Goal: Task Accomplishment & Management: Use online tool/utility

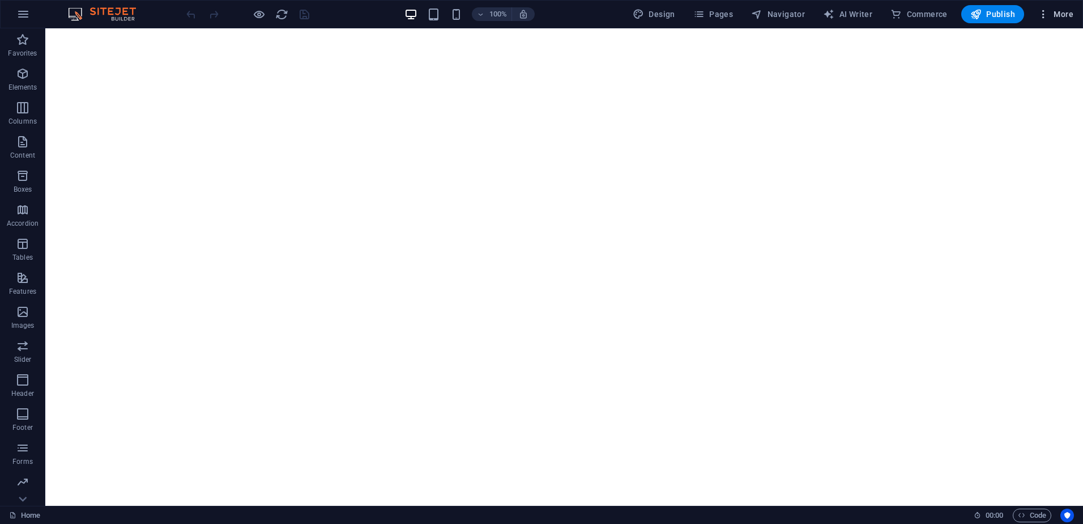
click at [1046, 18] on icon "button" at bounding box center [1043, 13] width 11 height 11
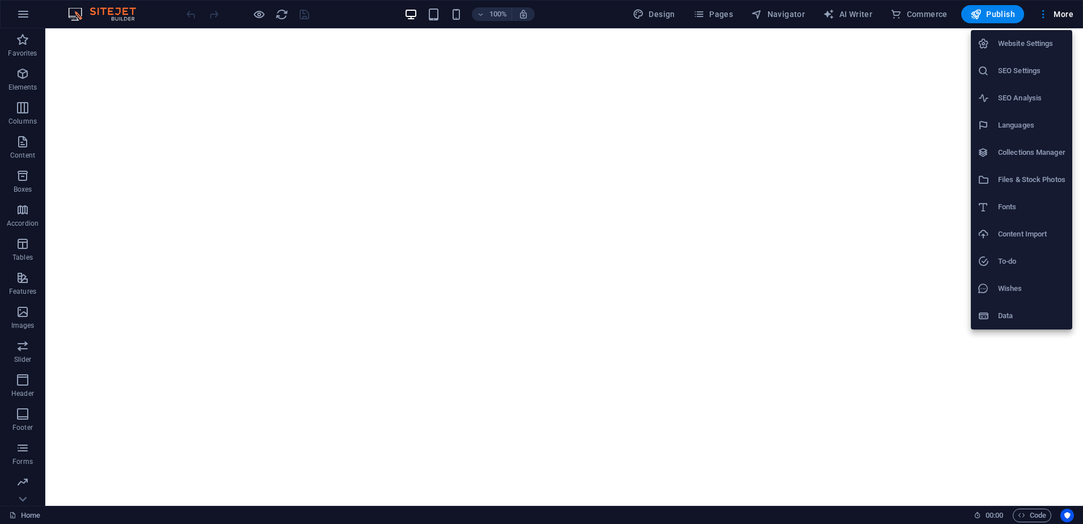
click at [436, 18] on div at bounding box center [541, 262] width 1083 height 524
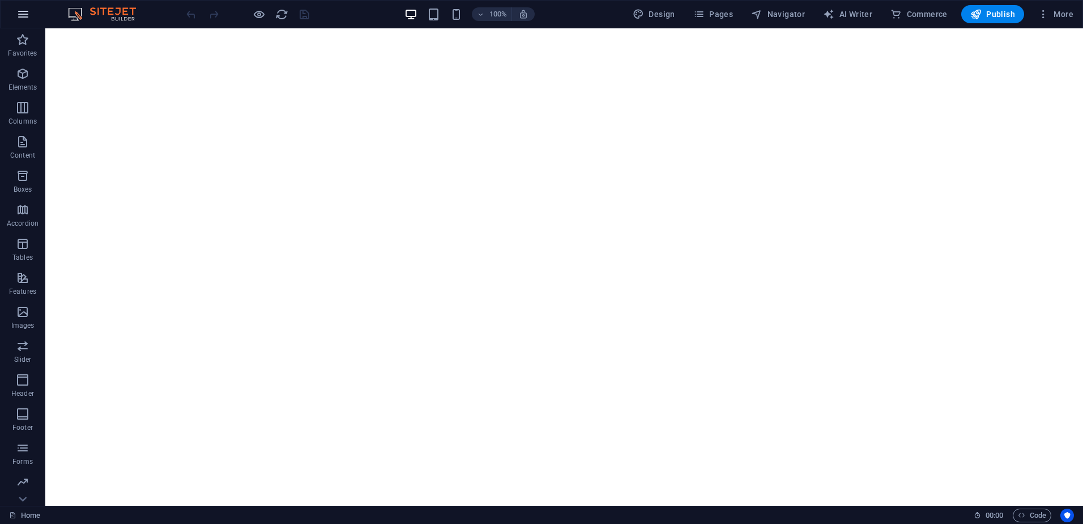
click at [27, 14] on icon "button" at bounding box center [23, 14] width 14 height 14
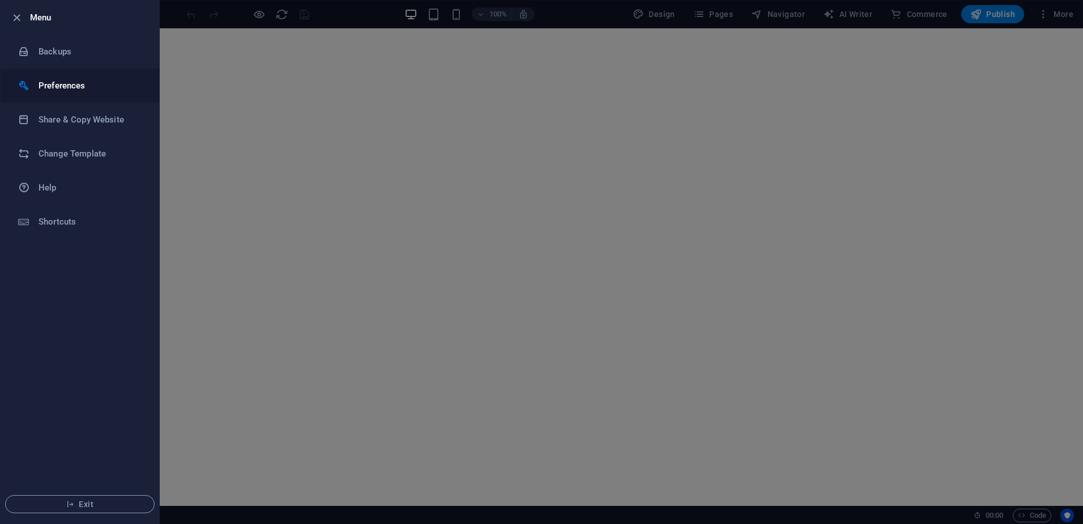
click at [72, 90] on h6 "Preferences" at bounding box center [91, 86] width 105 height 14
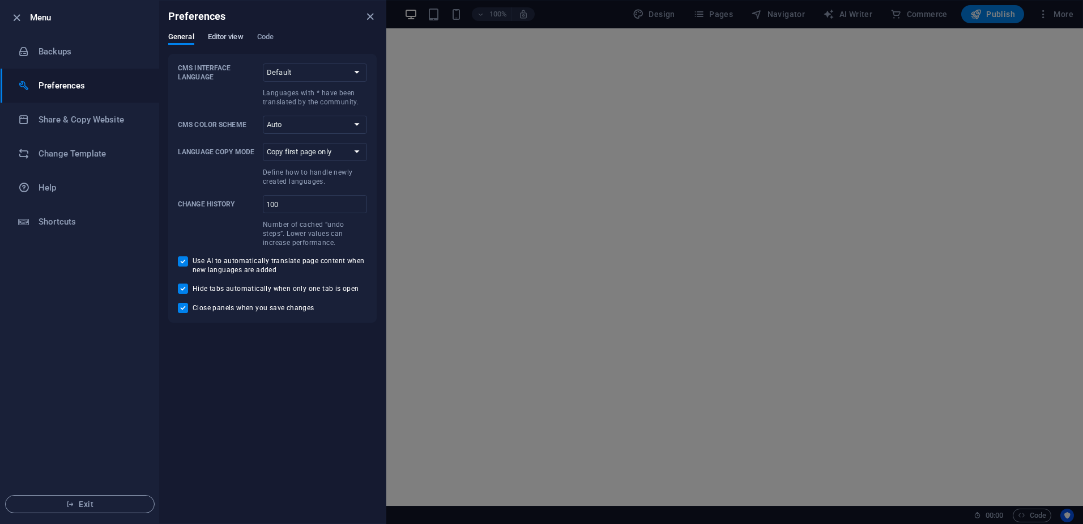
click at [235, 41] on span "Editor view" at bounding box center [226, 38] width 36 height 16
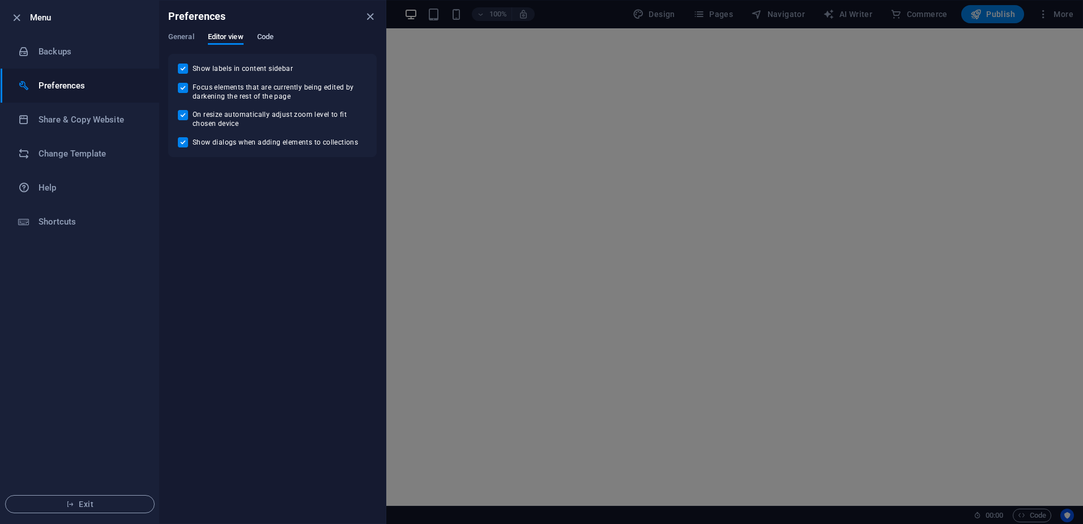
click at [263, 40] on span "Code" at bounding box center [265, 38] width 16 height 16
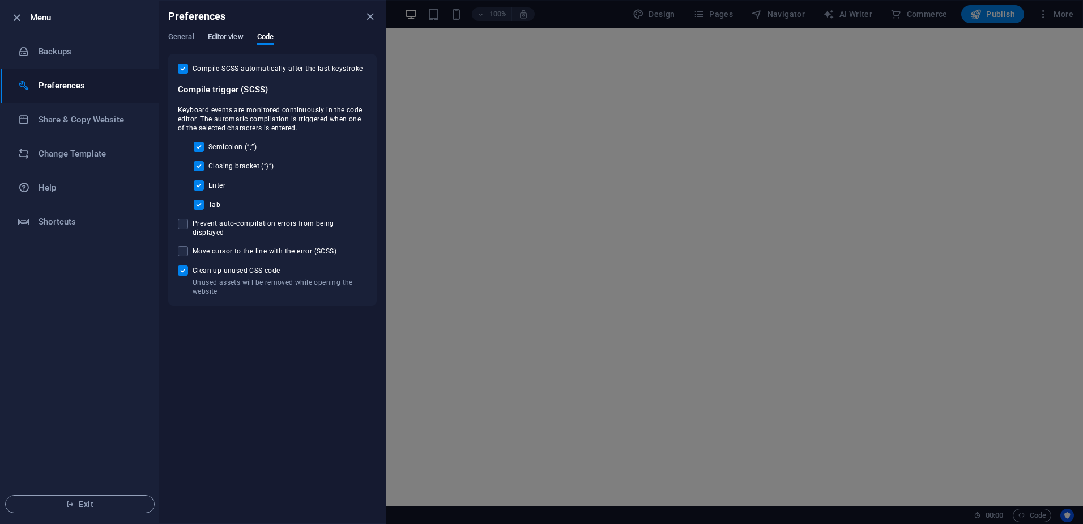
click at [215, 32] on span "Editor view" at bounding box center [226, 38] width 36 height 16
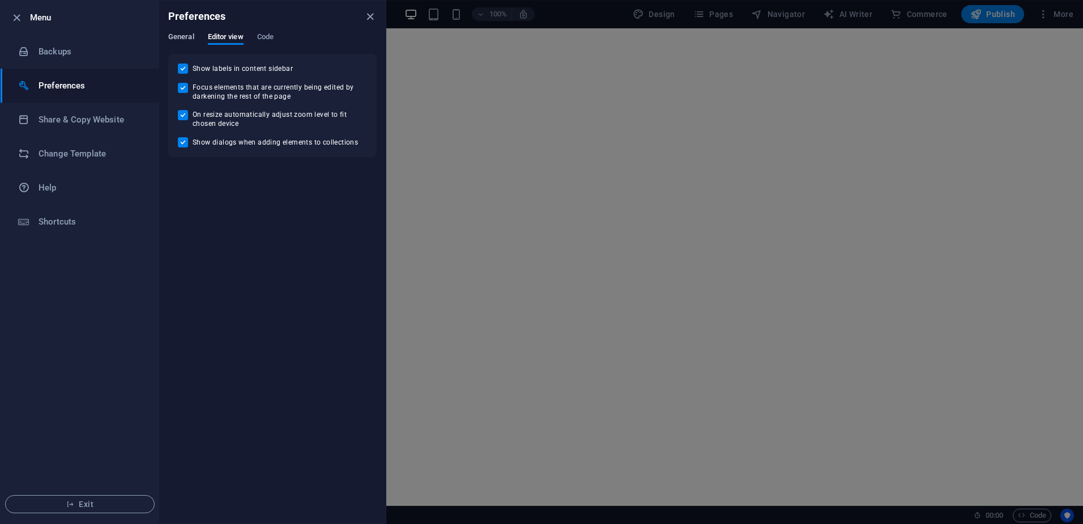
click at [178, 35] on span "General" at bounding box center [181, 38] width 26 height 16
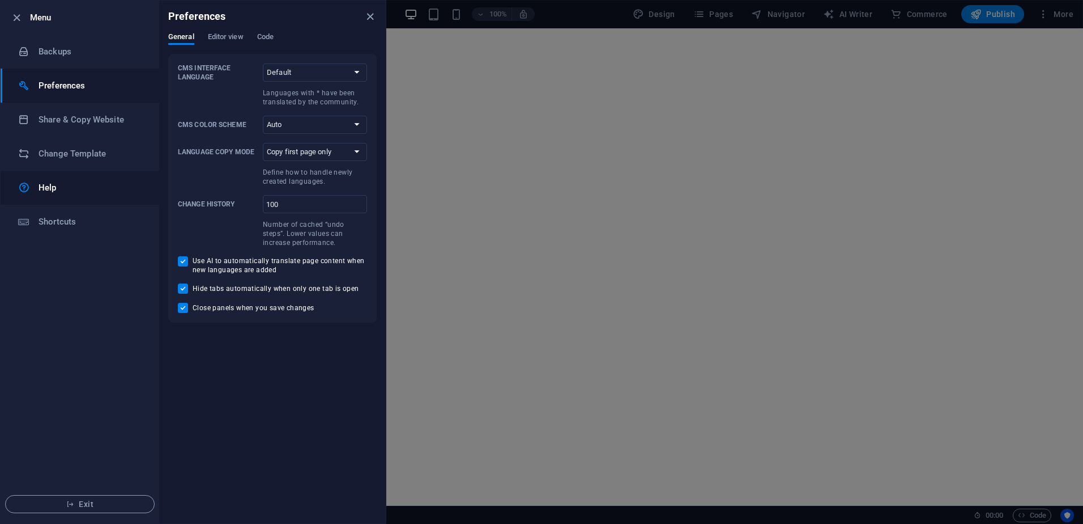
click at [55, 184] on h6 "Help" at bounding box center [91, 188] width 105 height 14
click at [18, 14] on icon "button" at bounding box center [16, 17] width 13 height 13
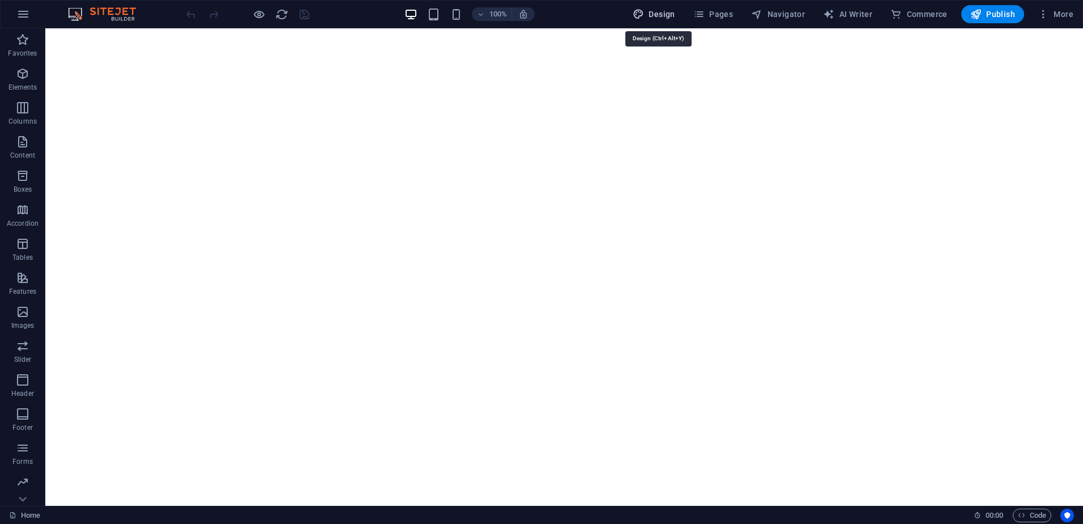
click at [663, 14] on span "Design" at bounding box center [654, 13] width 42 height 11
select select "px"
select select "300"
select select "px"
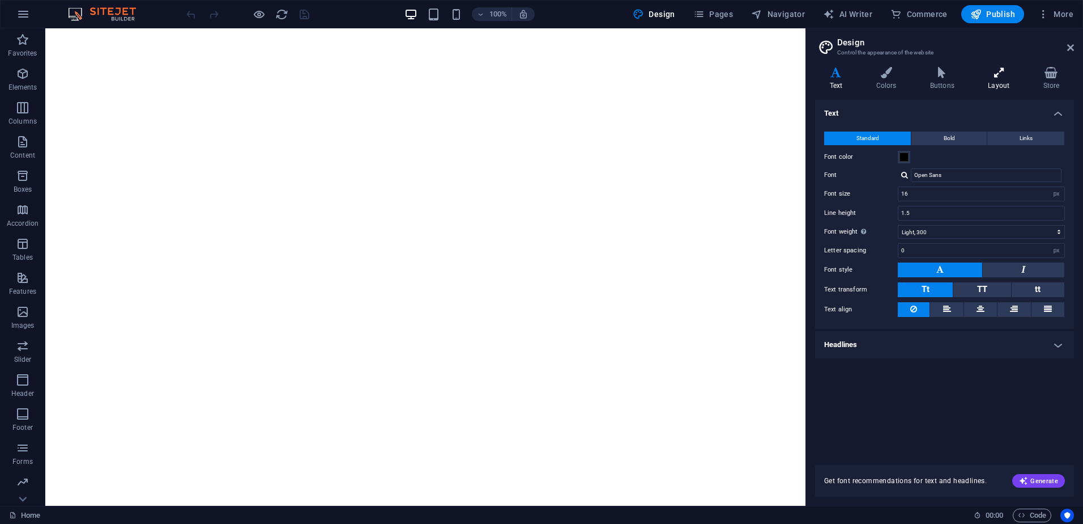
click at [999, 73] on icon at bounding box center [999, 72] width 50 height 11
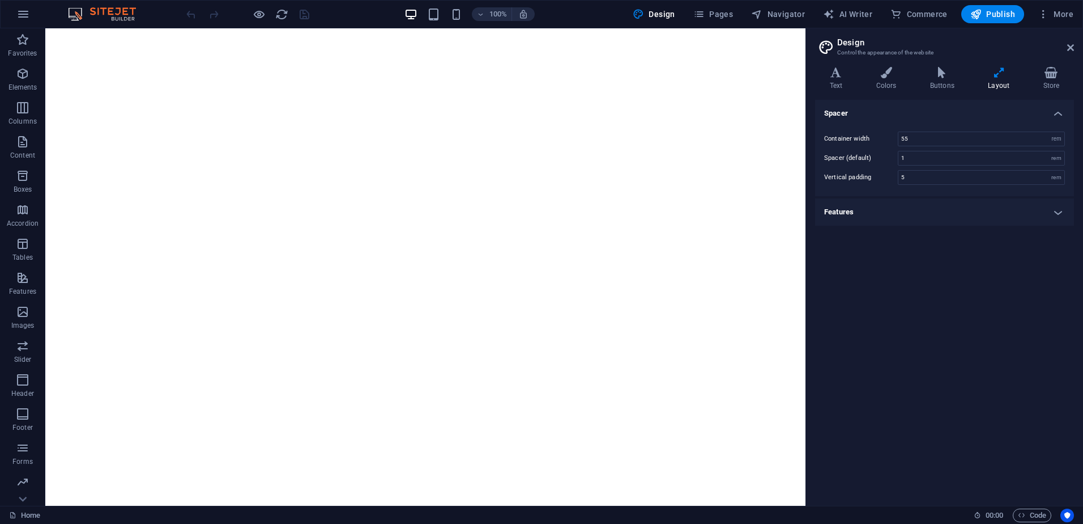
click at [842, 210] on h4 "Features" at bounding box center [944, 211] width 259 height 27
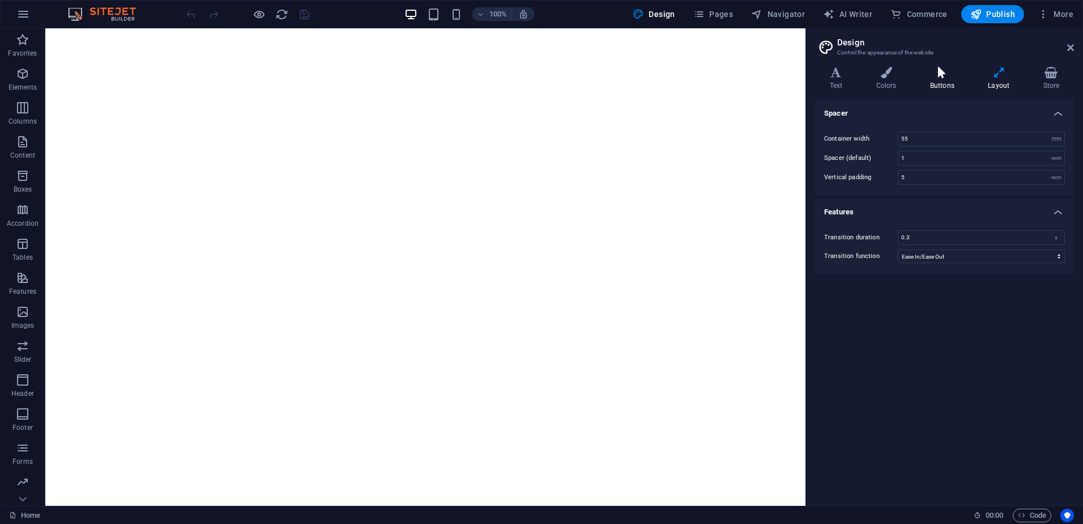
click at [942, 80] on h4 "Buttons" at bounding box center [945, 79] width 58 height 24
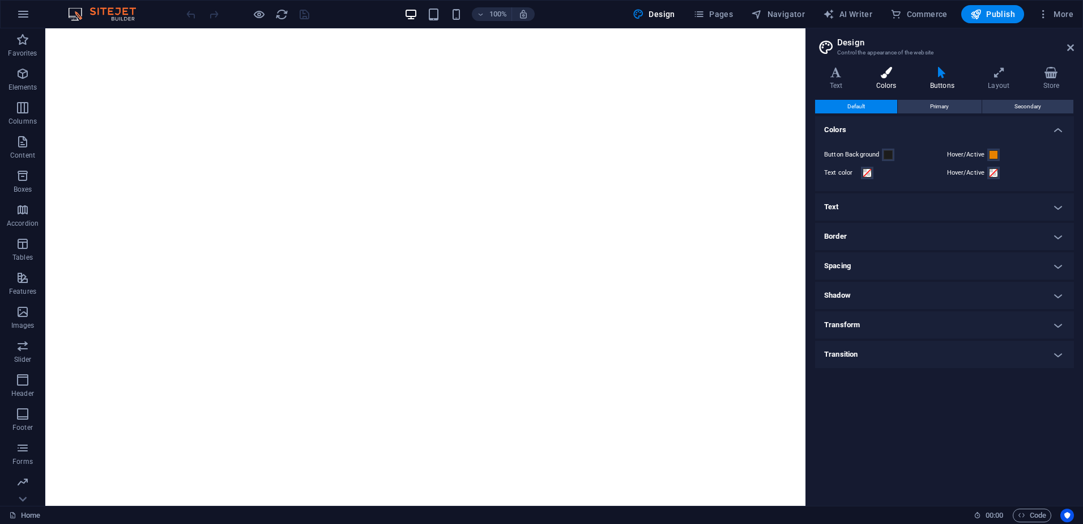
click at [895, 76] on icon at bounding box center [886, 72] width 49 height 11
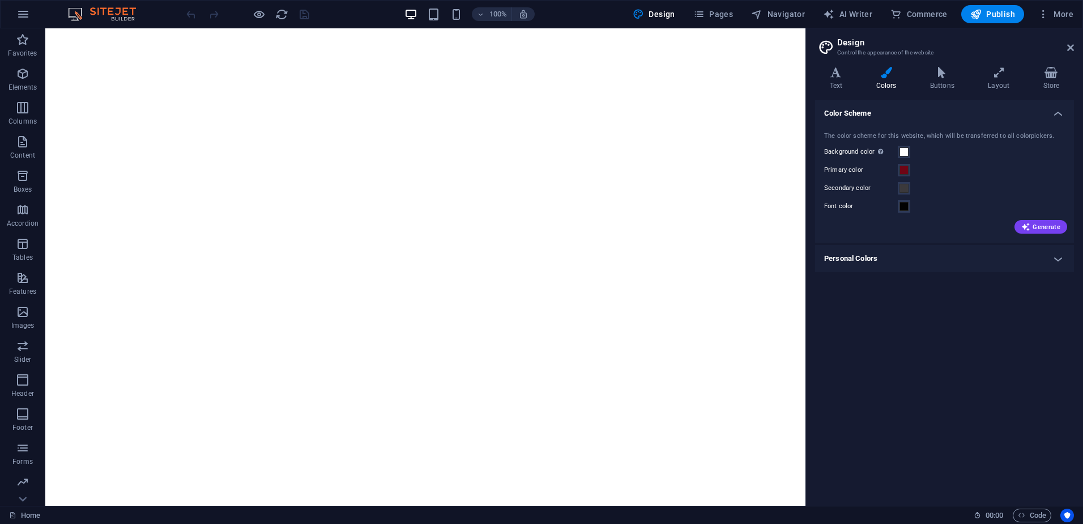
click at [859, 262] on h4 "Personal Colors" at bounding box center [944, 258] width 259 height 27
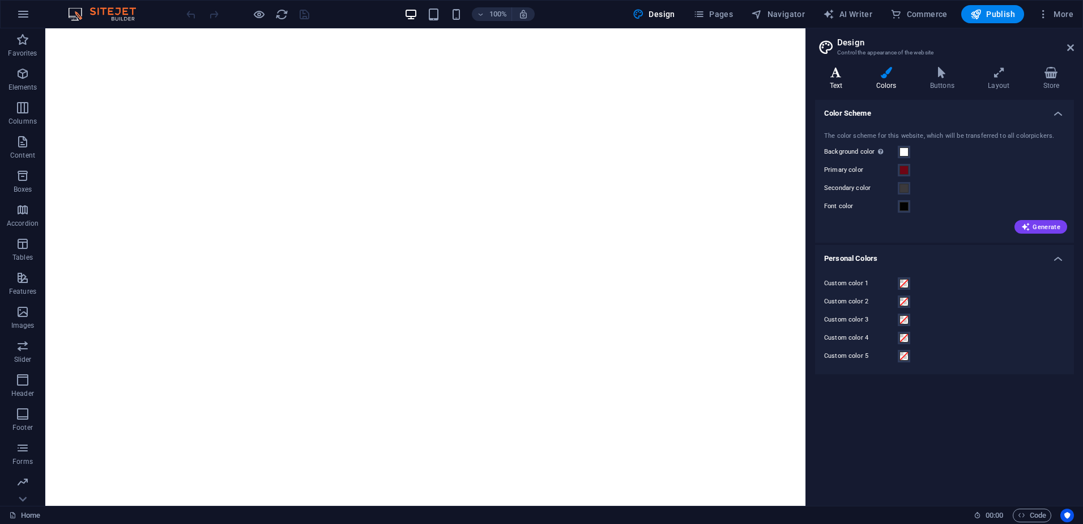
click at [835, 76] on icon at bounding box center [836, 72] width 42 height 11
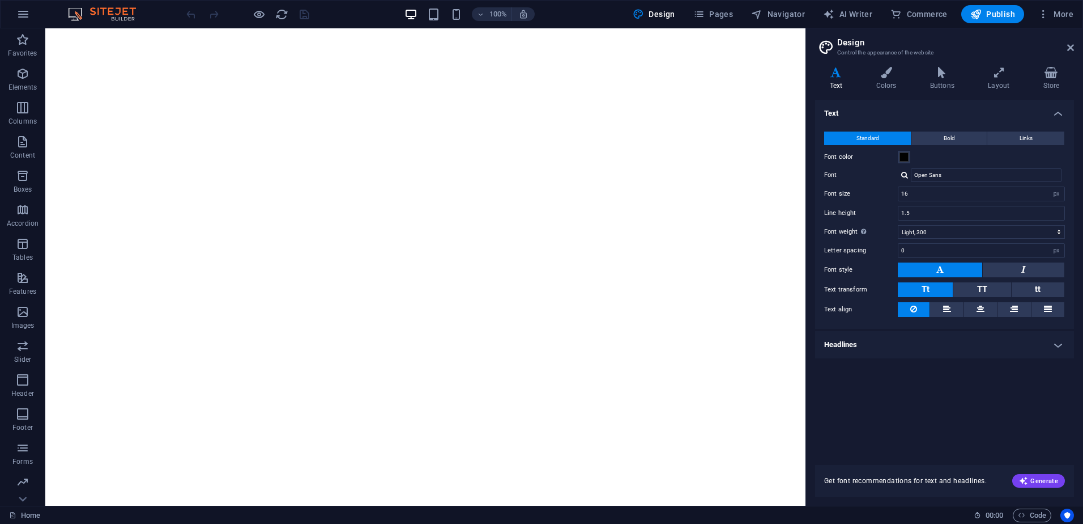
click at [849, 344] on h4 "Headlines" at bounding box center [944, 344] width 259 height 27
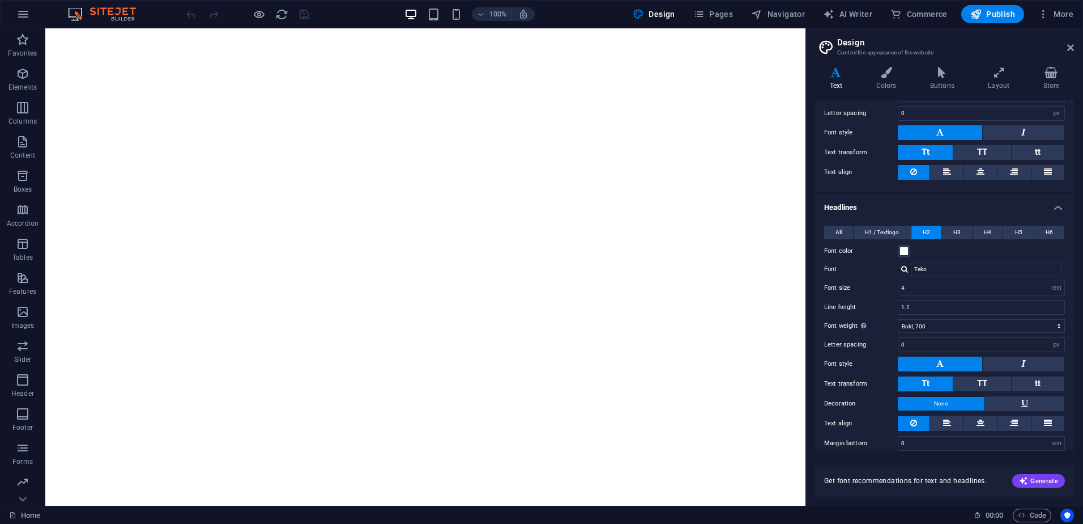
scroll to position [148, 0]
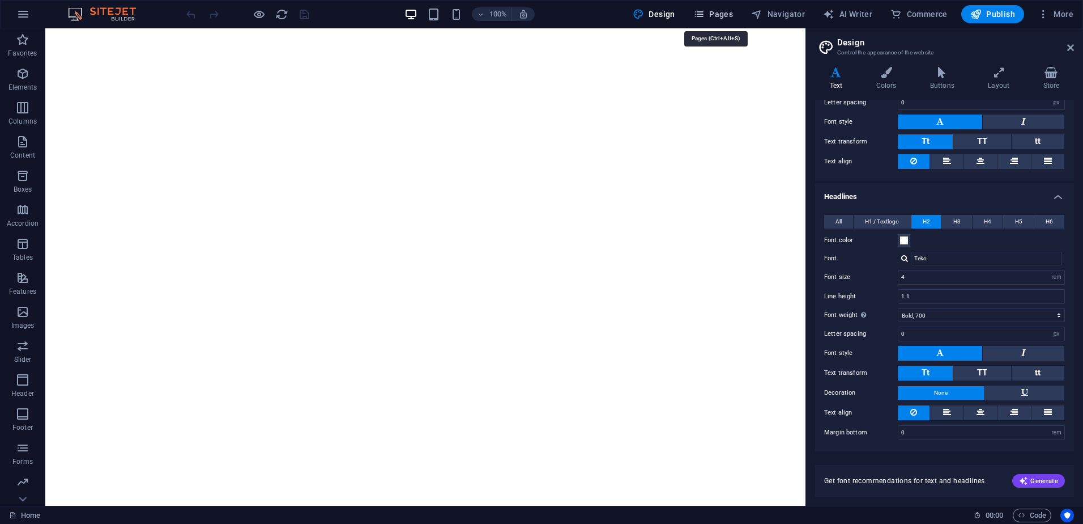
click at [704, 15] on icon "button" at bounding box center [698, 13] width 11 height 11
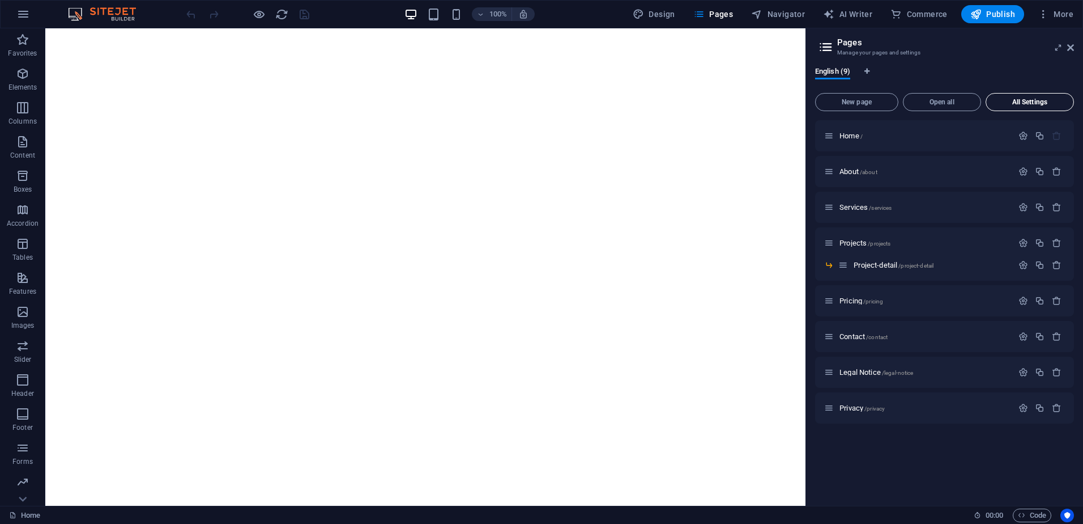
click at [1031, 104] on span "All Settings" at bounding box center [1030, 102] width 78 height 7
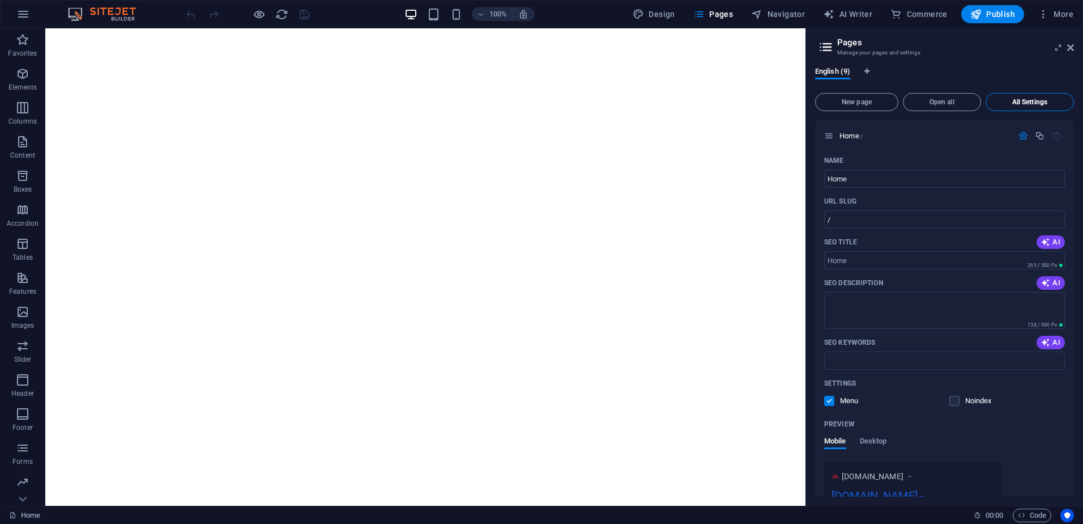
scroll to position [3573, 0]
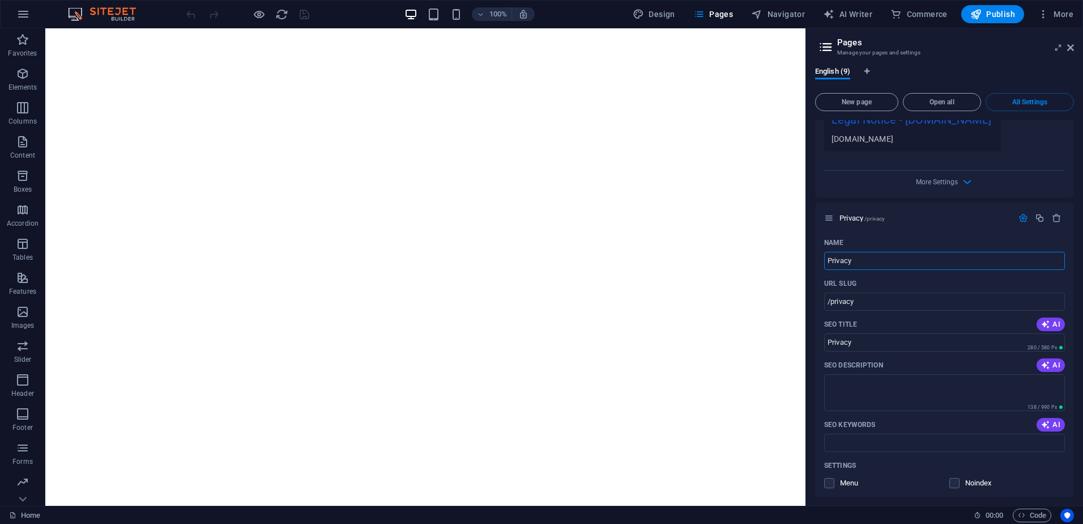
click at [825, 45] on icon at bounding box center [826, 47] width 17 height 16
click at [713, 14] on span "Pages" at bounding box center [713, 13] width 40 height 11
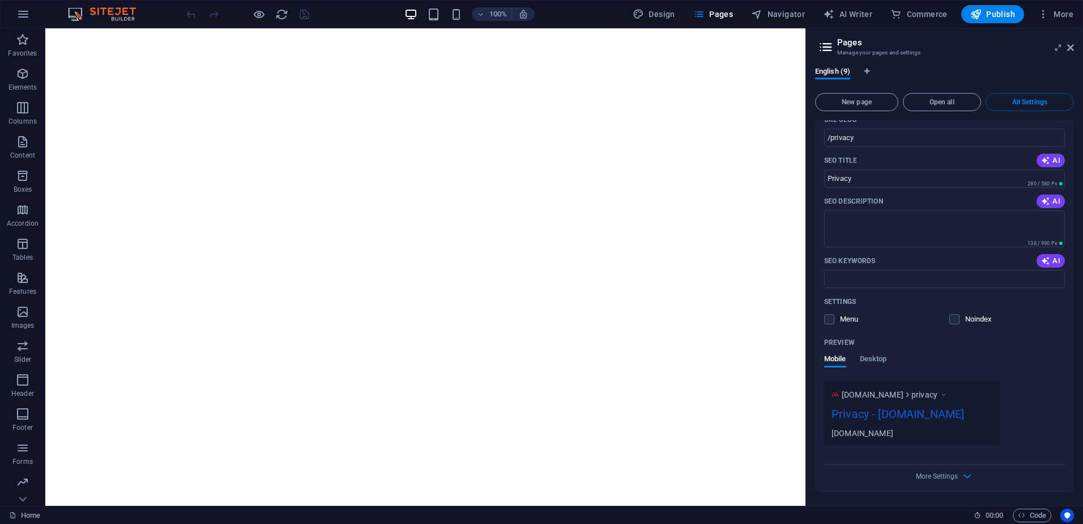
scroll to position [3785, 0]
click at [839, 70] on span "English (9)" at bounding box center [832, 73] width 35 height 16
click at [1070, 48] on icon at bounding box center [1070, 47] width 7 height 9
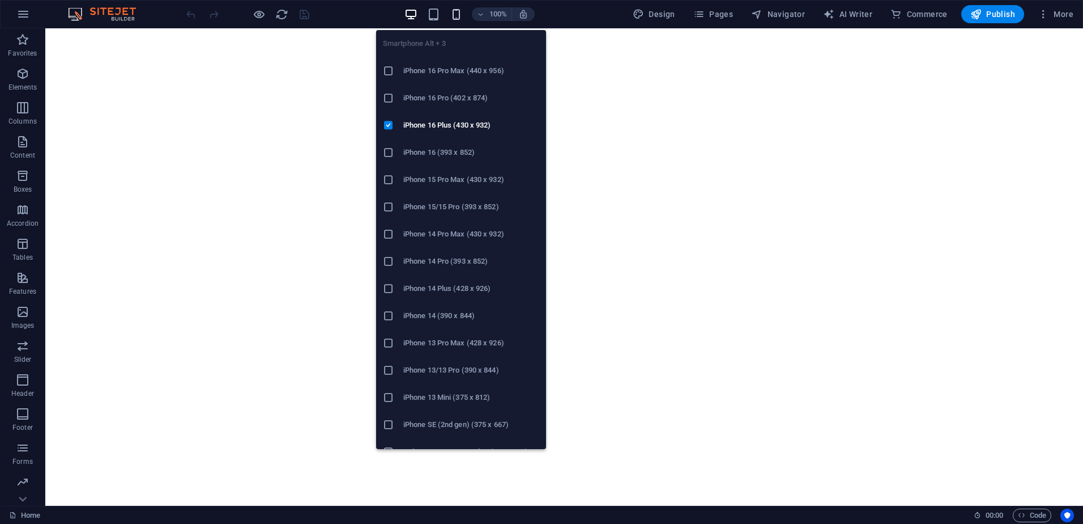
click at [454, 14] on icon "button" at bounding box center [456, 14] width 13 height 13
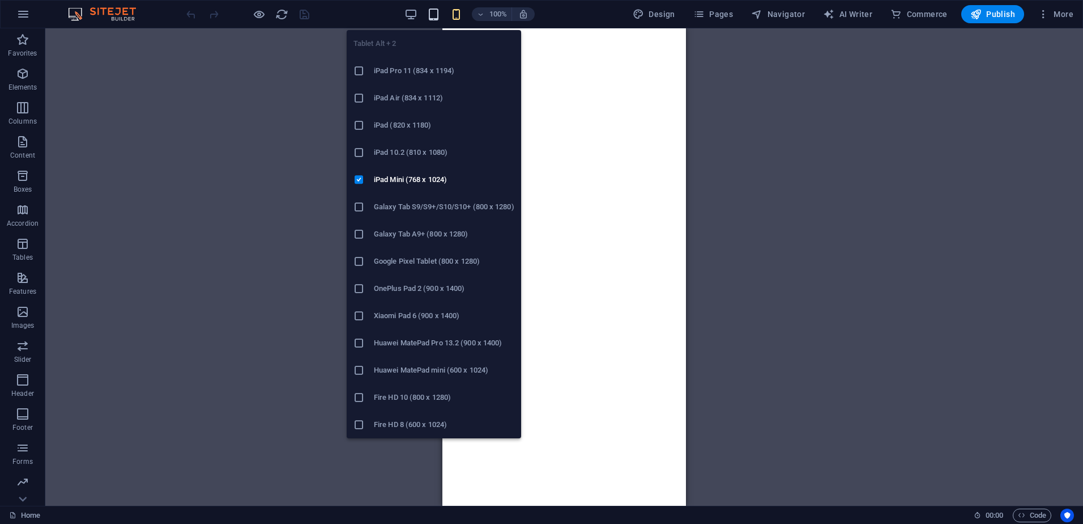
click at [433, 11] on icon "button" at bounding box center [433, 14] width 13 height 13
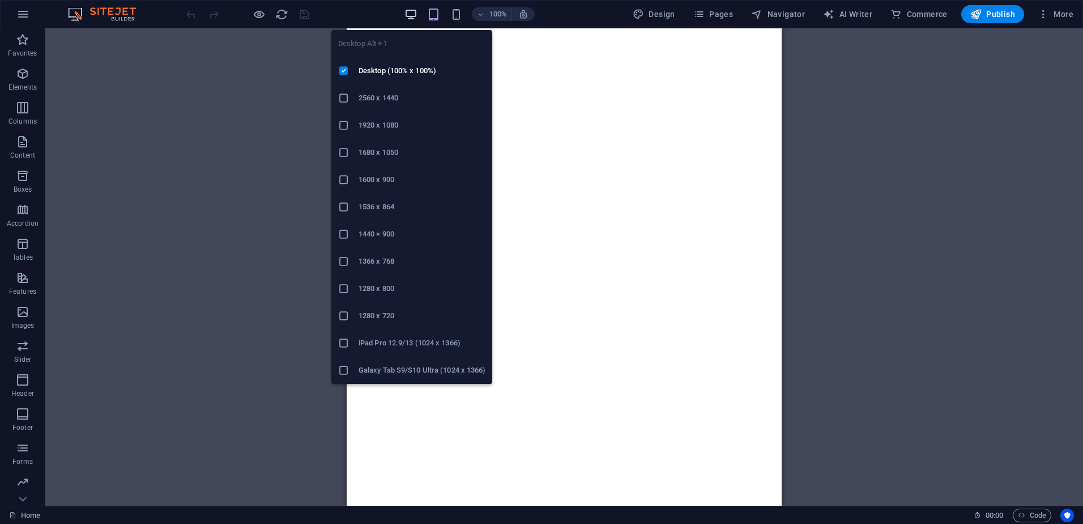
click at [410, 14] on icon "button" at bounding box center [411, 14] width 13 height 13
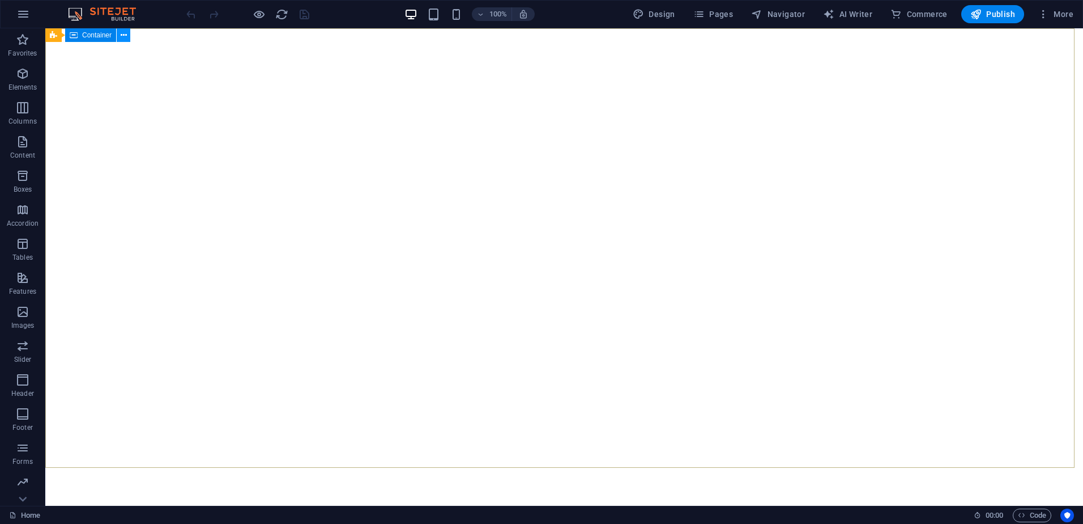
click at [124, 34] on icon at bounding box center [124, 35] width 6 height 12
click at [123, 36] on icon at bounding box center [124, 35] width 6 height 12
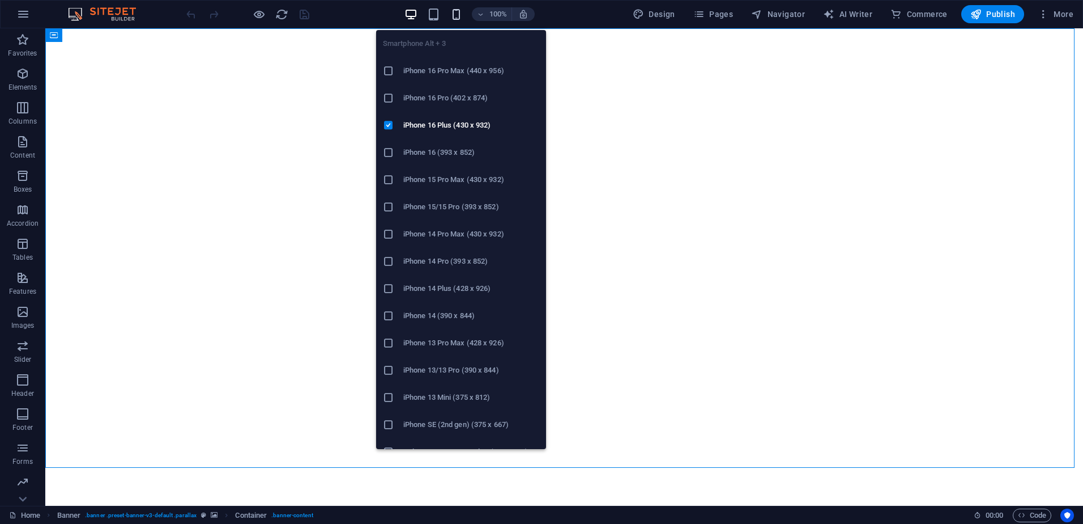
click at [461, 15] on icon "button" at bounding box center [456, 14] width 13 height 13
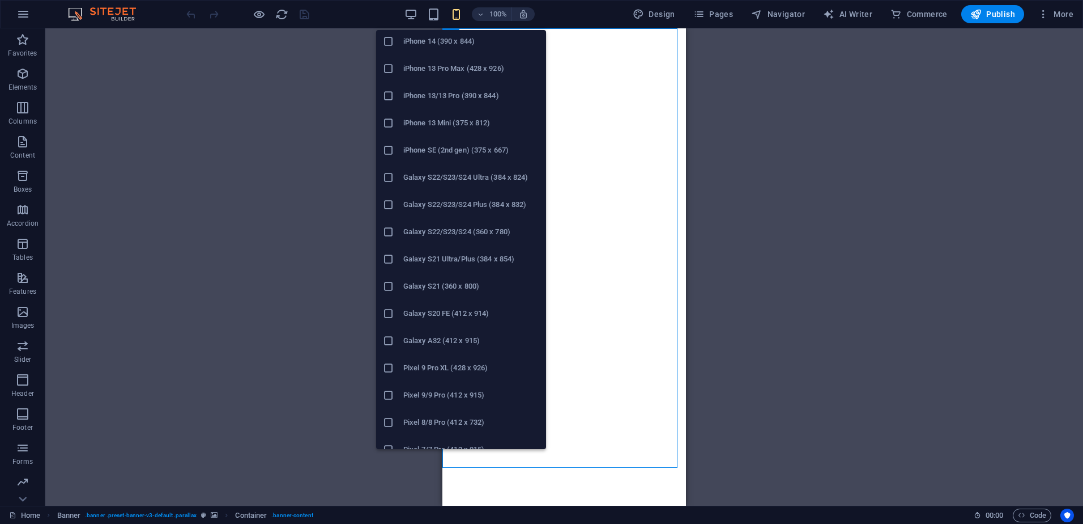
scroll to position [283, 0]
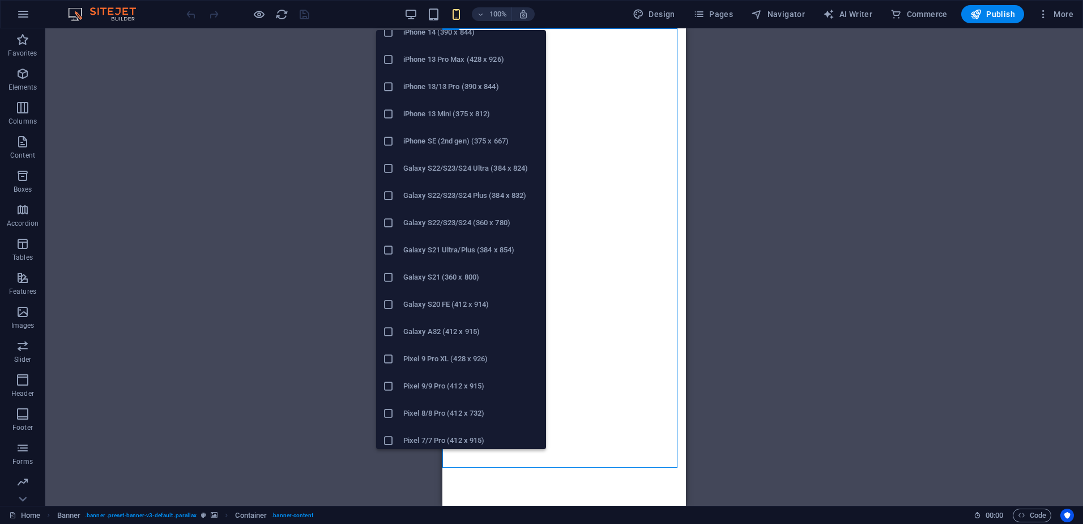
click at [391, 327] on icon at bounding box center [388, 331] width 11 height 11
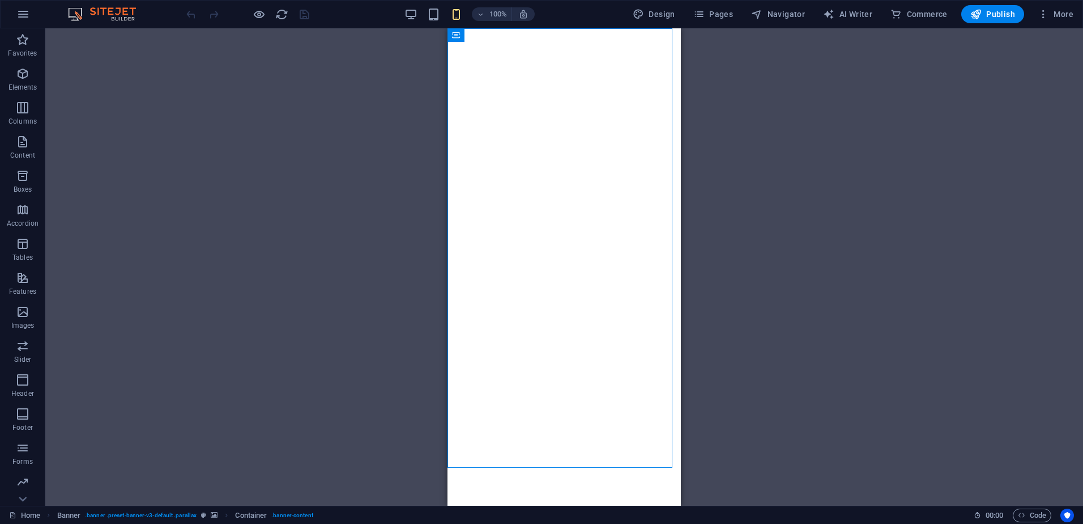
click at [718, 309] on div "Drag here to replace the existing content. Press “Ctrl” if you want to create a…" at bounding box center [564, 266] width 1038 height 477
click at [527, 37] on icon at bounding box center [526, 35] width 6 height 12
click at [497, 35] on icon at bounding box center [498, 35] width 6 height 12
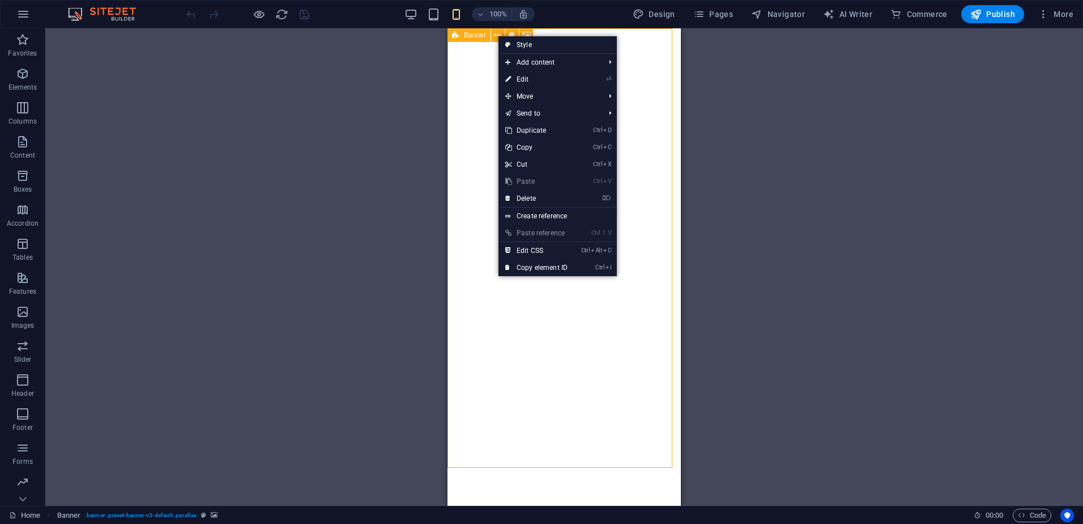
click at [480, 40] on div "Banner" at bounding box center [469, 35] width 43 height 14
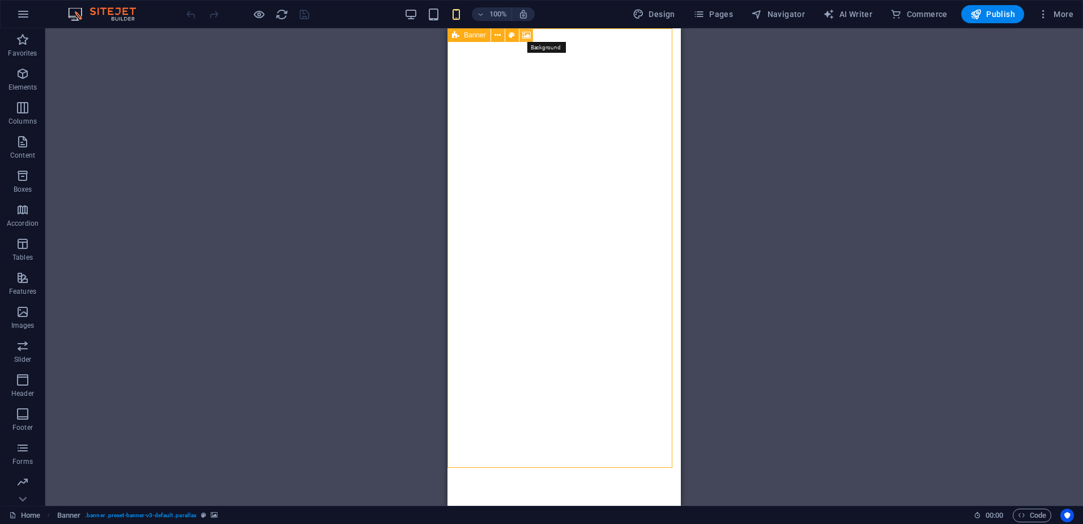
click at [526, 37] on icon at bounding box center [526, 35] width 8 height 12
select select "fade"
select select "ms"
select select "s"
select select "progressive"
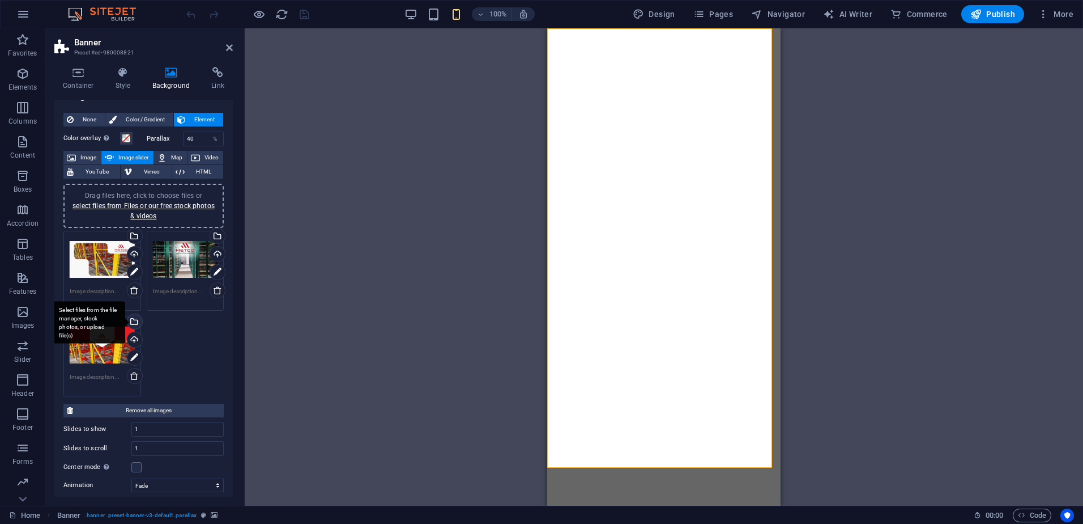
scroll to position [0, 0]
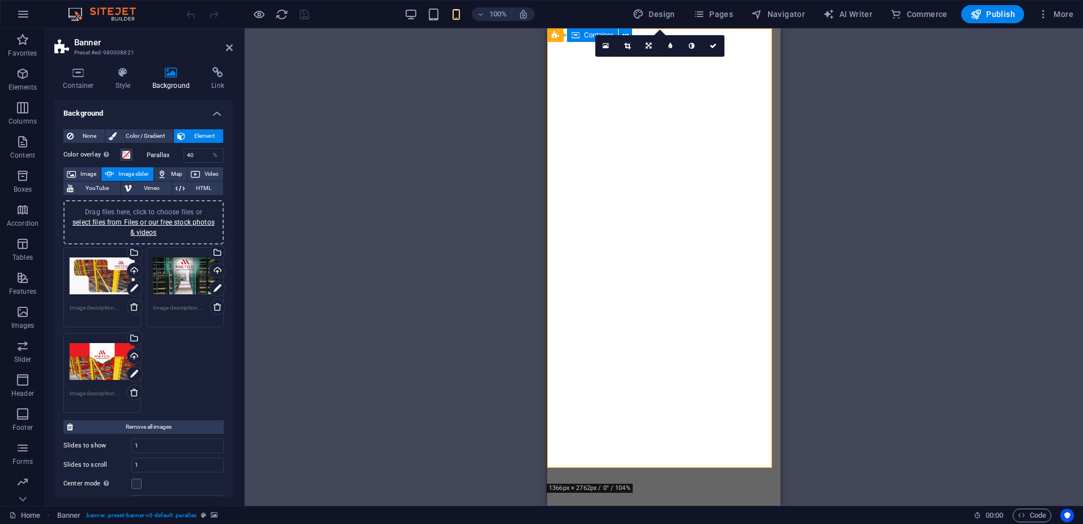
click at [642, 483] on div at bounding box center [663, 519] width 233 height 73
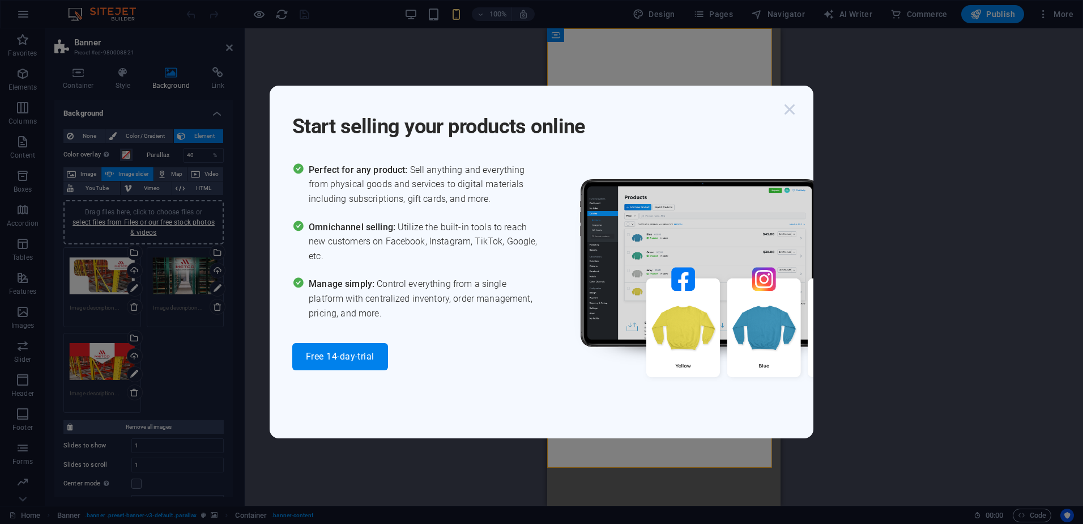
click at [799, 116] on icon "button" at bounding box center [790, 109] width 20 height 20
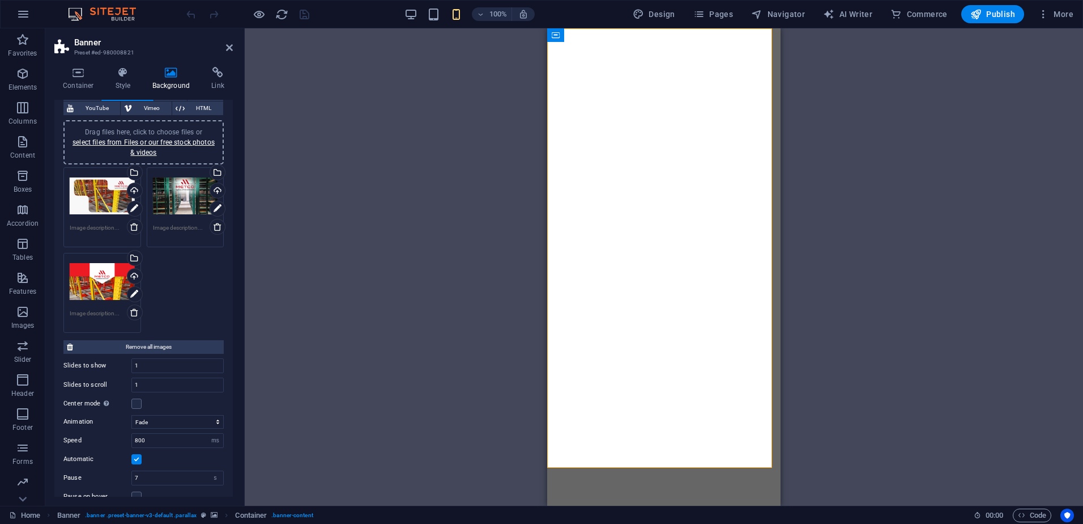
scroll to position [55, 0]
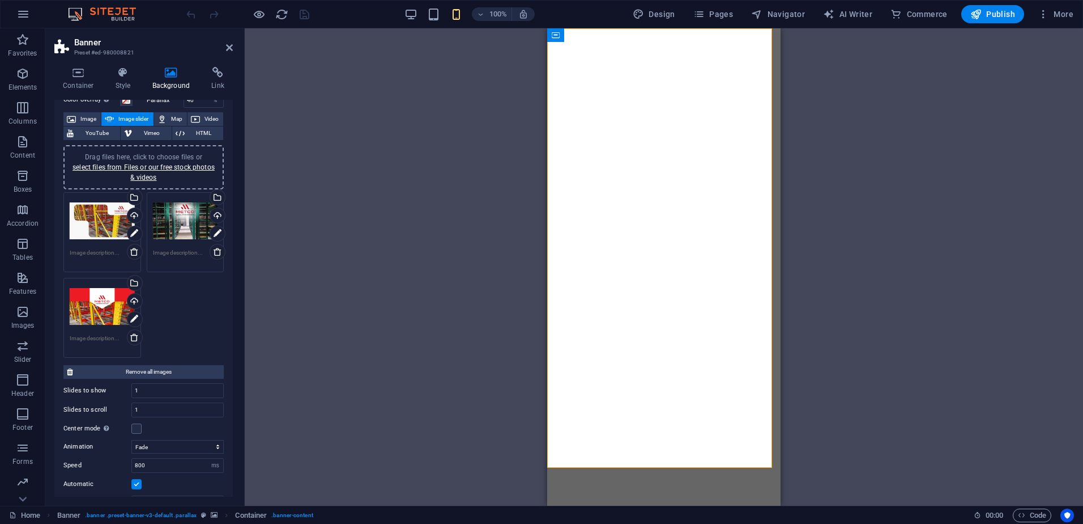
click at [108, 318] on div "Drag files here, click to choose files or select files from Files or our free s…" at bounding box center [102, 306] width 65 height 45
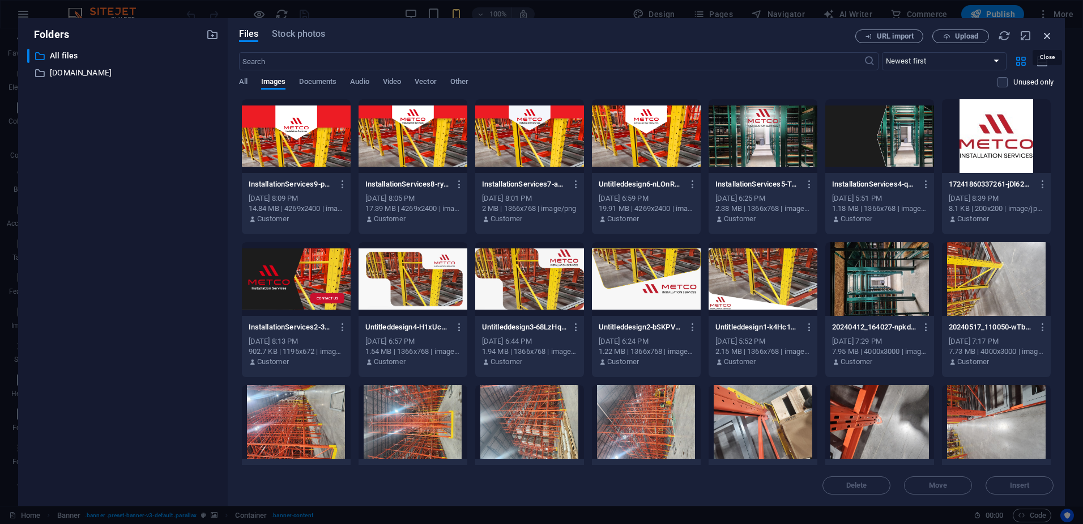
click at [1044, 36] on icon "button" at bounding box center [1047, 35] width 12 height 12
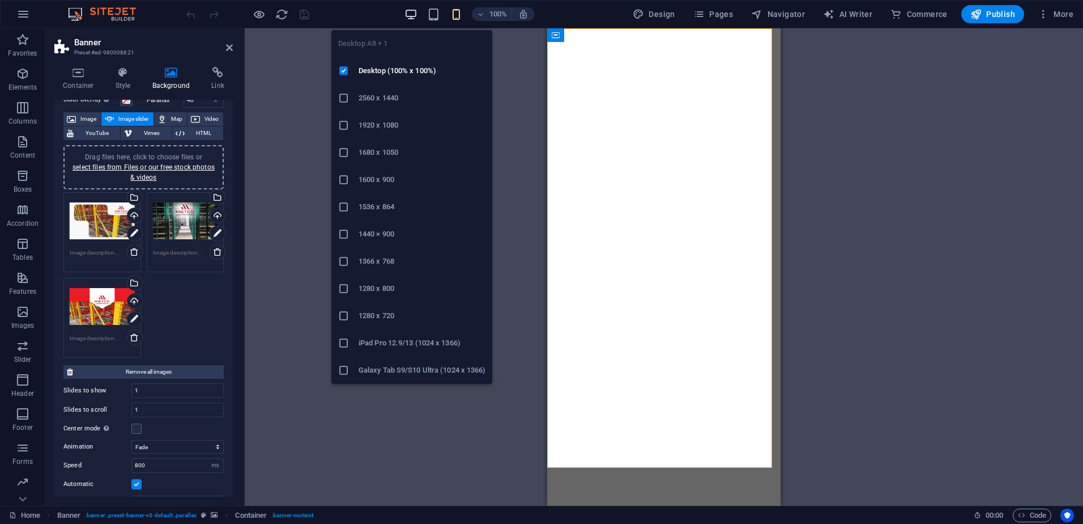
click at [414, 12] on icon "button" at bounding box center [411, 14] width 13 height 13
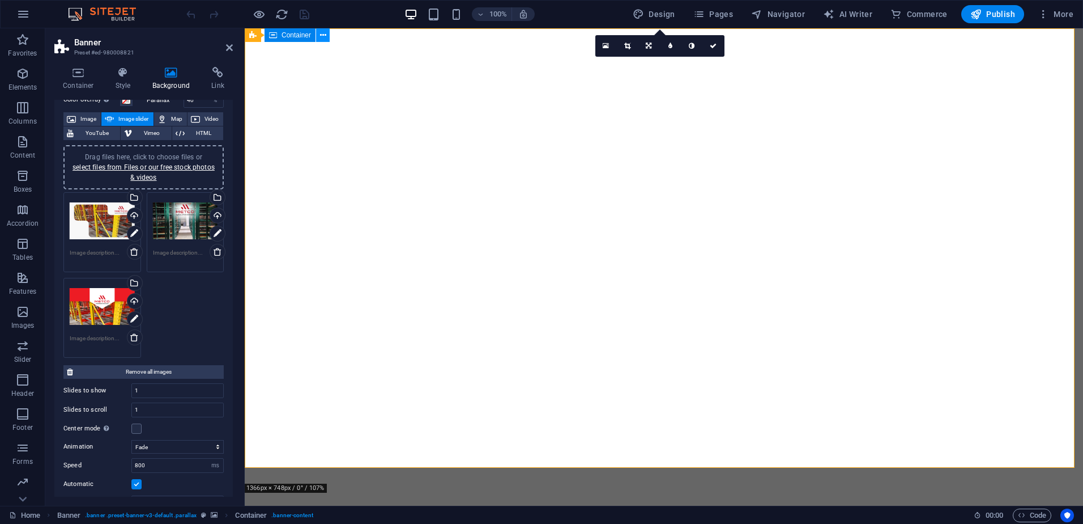
click at [323, 35] on icon at bounding box center [323, 35] width 6 height 12
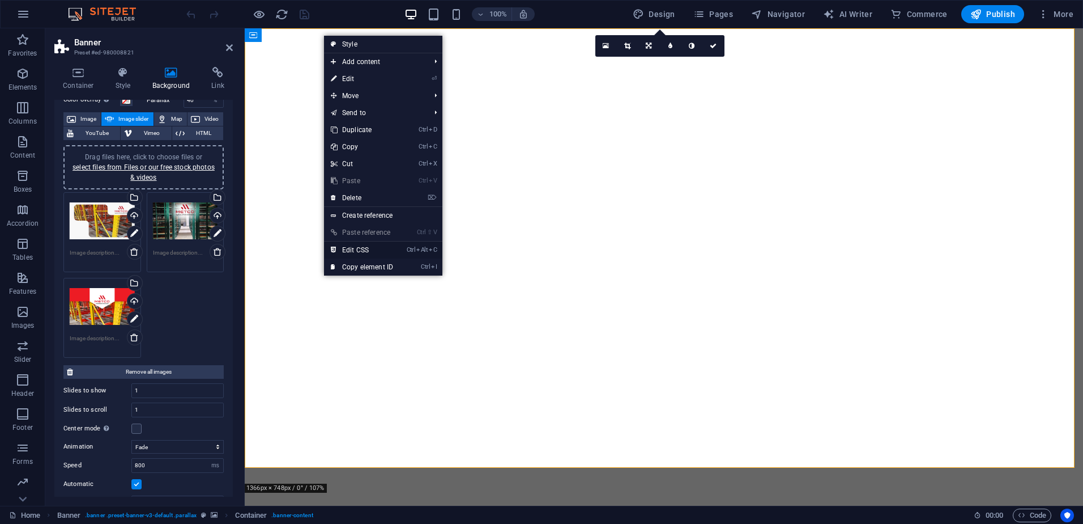
click at [365, 248] on link "Ctrl Alt C Edit CSS" at bounding box center [362, 249] width 76 height 17
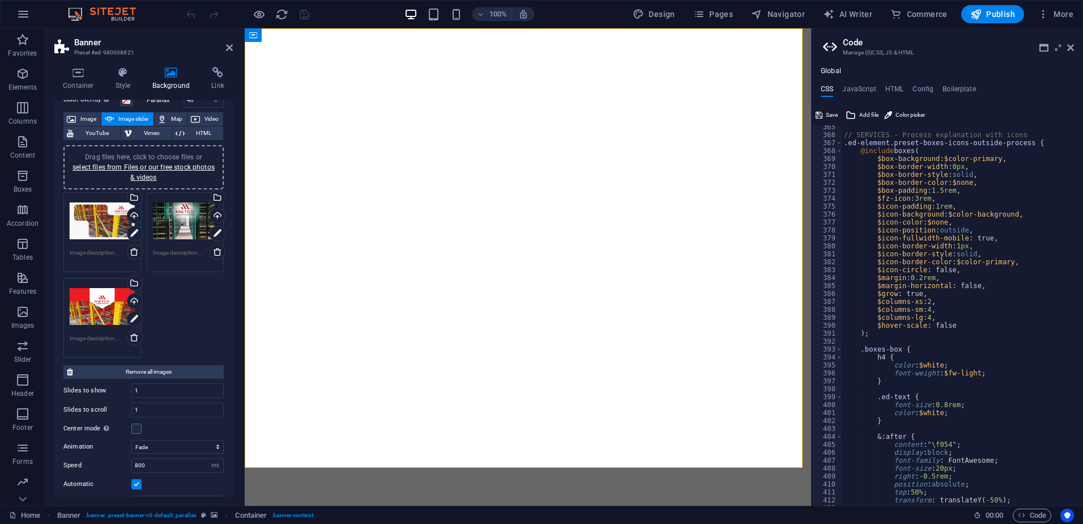
scroll to position [2923, 0]
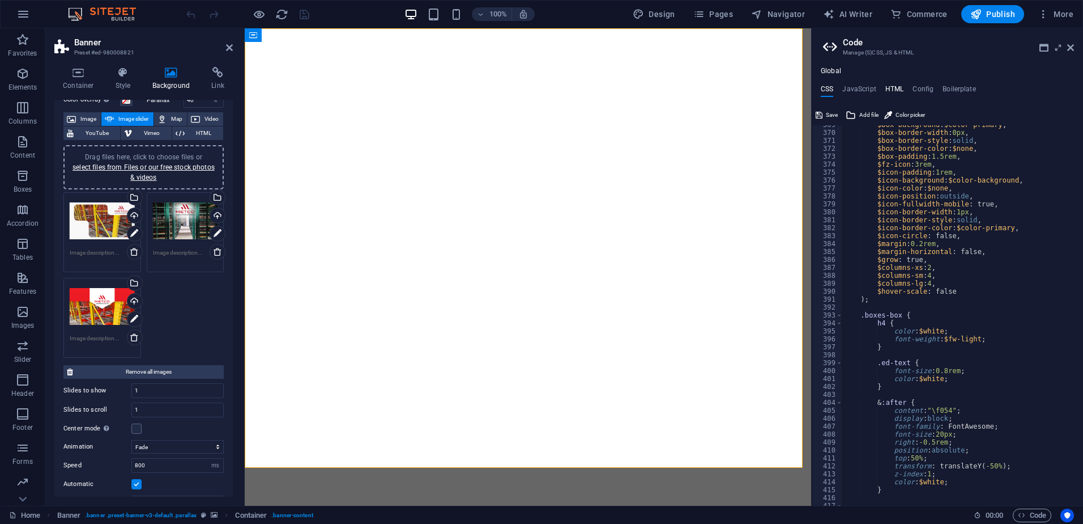
click at [892, 90] on h4 "HTML" at bounding box center [895, 91] width 19 height 12
type textarea "<a href="#main-content" class="wv-link-content button">Skip to main content</a>"
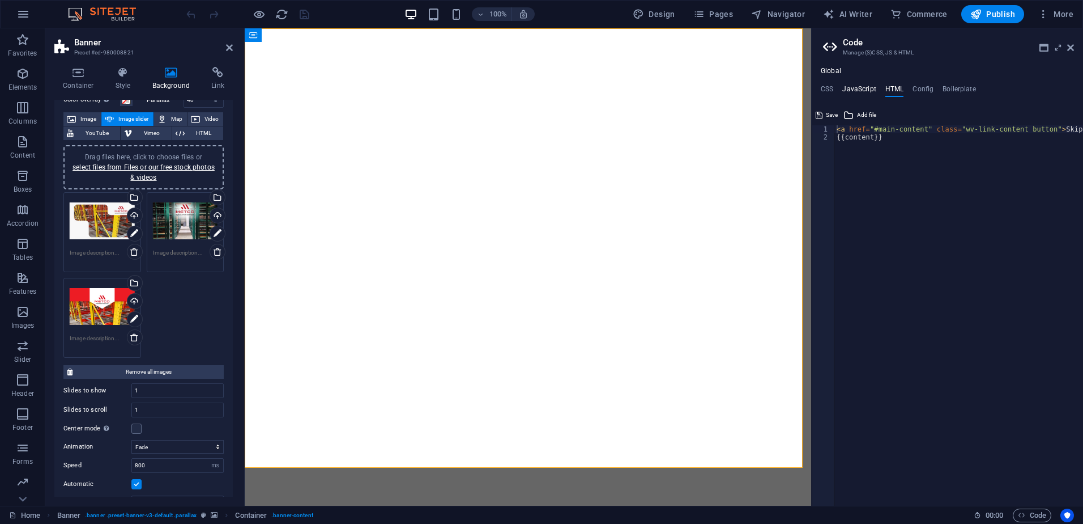
click at [844, 86] on h4 "JavaScript" at bounding box center [858, 91] width 33 height 12
type textarea "/* JS for preset "Menu V2" */"
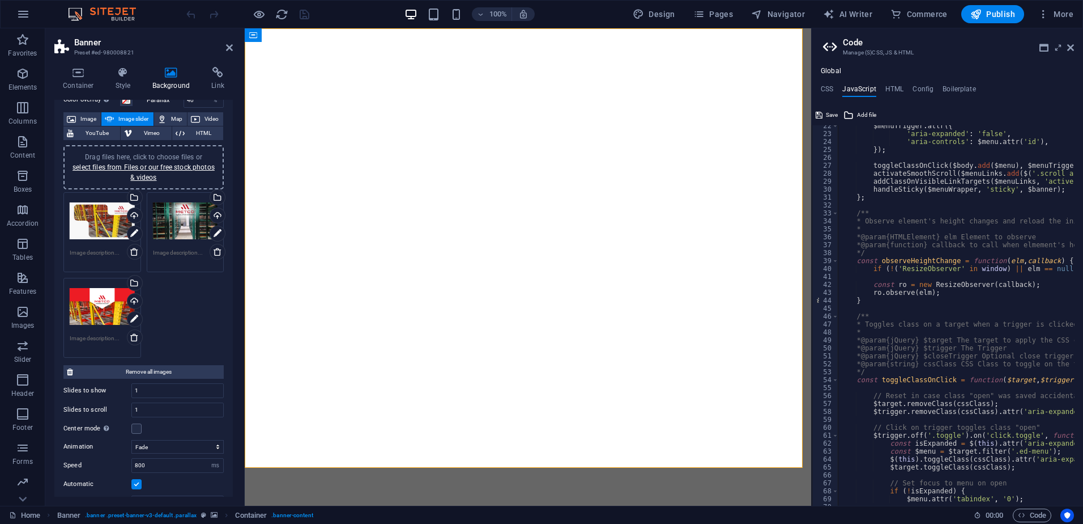
scroll to position [68, 0]
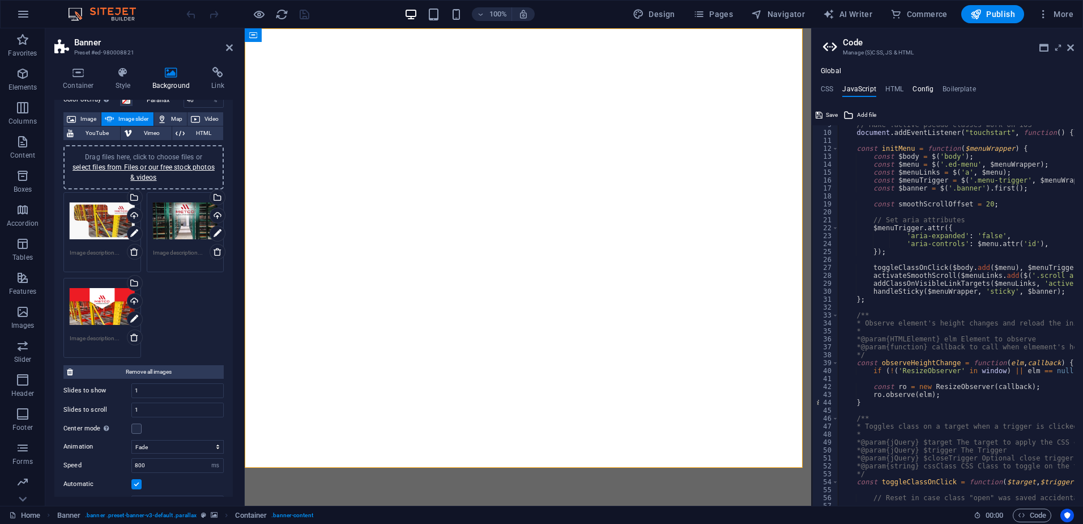
click at [913, 86] on h4 "Config" at bounding box center [923, 91] width 21 height 12
type textarea "$color-background: #ffffff;"
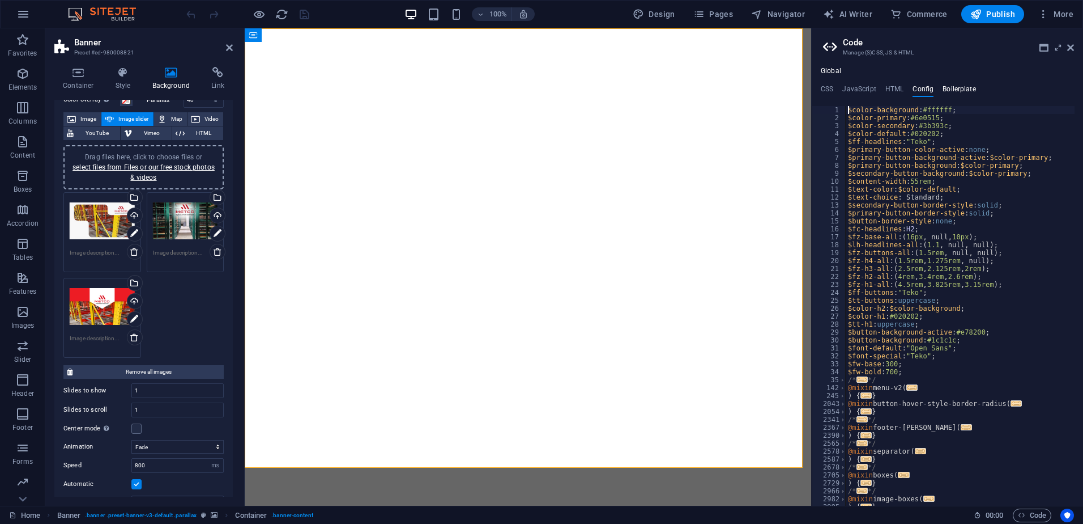
click at [967, 90] on h4 "Boilerplate" at bounding box center [959, 91] width 33 height 12
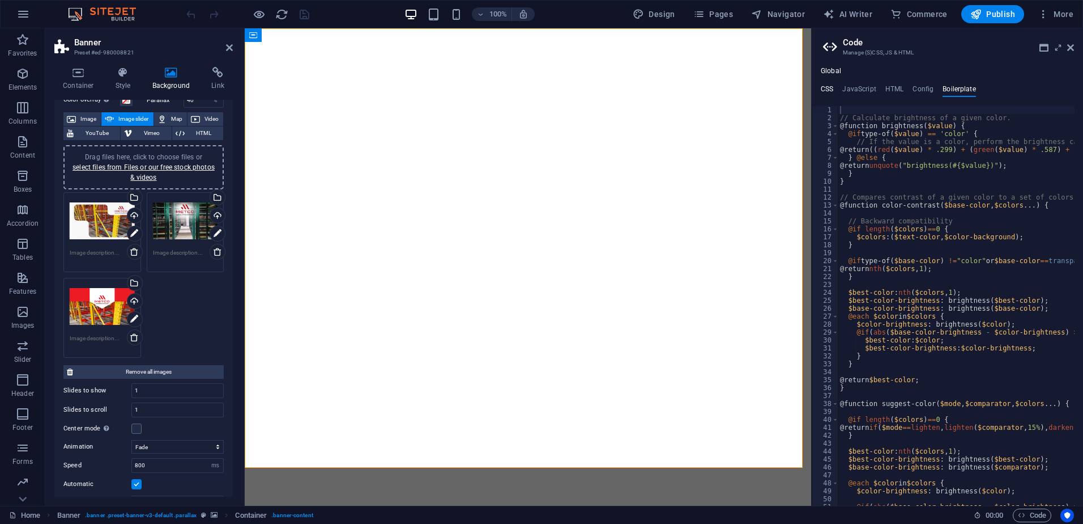
click at [827, 88] on h4 "CSS" at bounding box center [827, 91] width 12 height 12
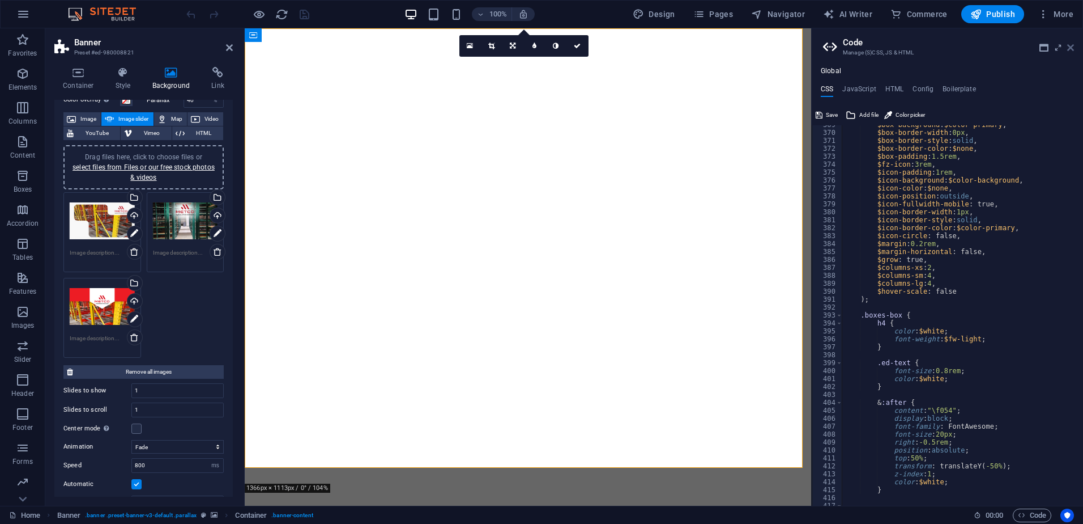
click at [1067, 48] on icon at bounding box center [1070, 47] width 7 height 9
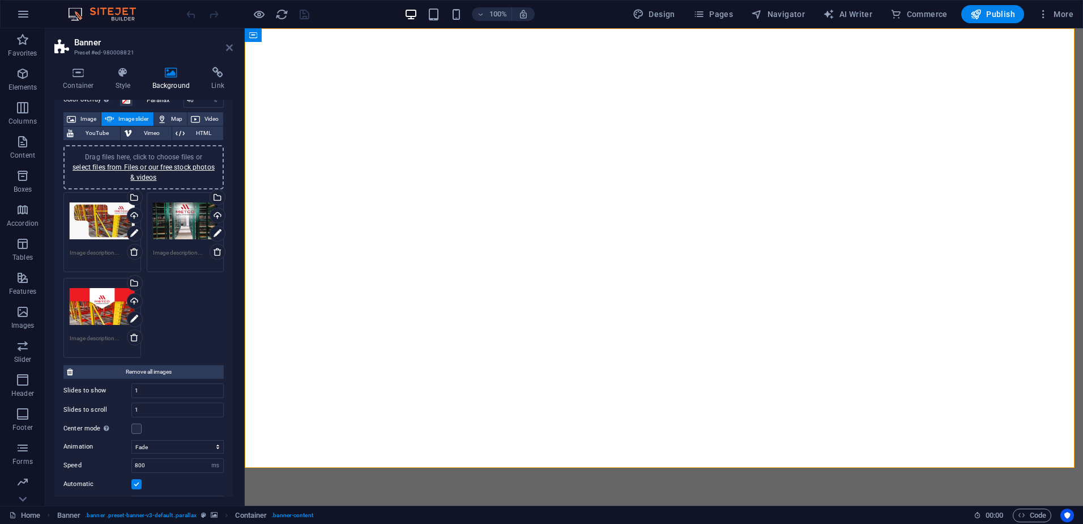
click at [232, 45] on icon at bounding box center [229, 47] width 7 height 9
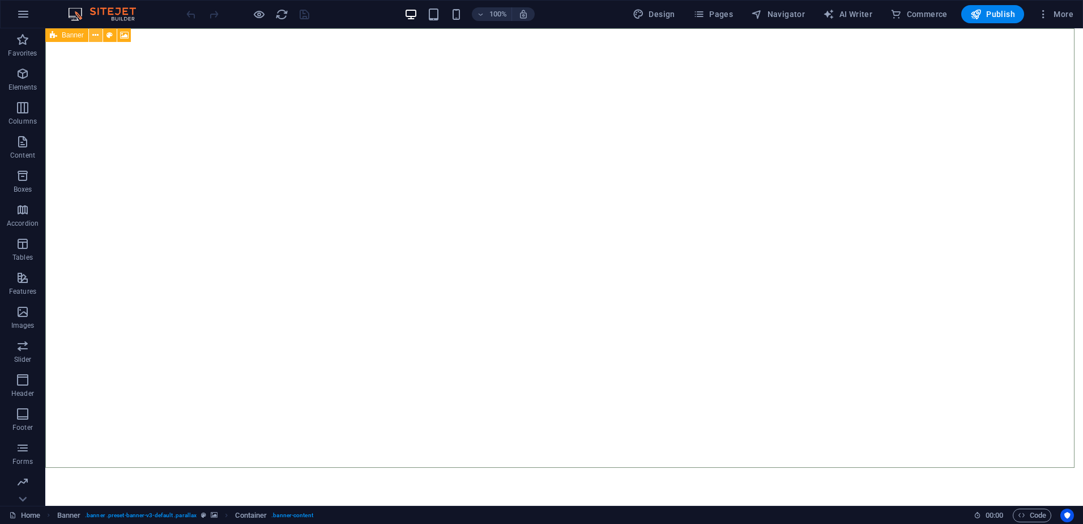
click at [97, 37] on icon at bounding box center [95, 35] width 6 height 12
click at [112, 36] on icon at bounding box center [110, 35] width 6 height 12
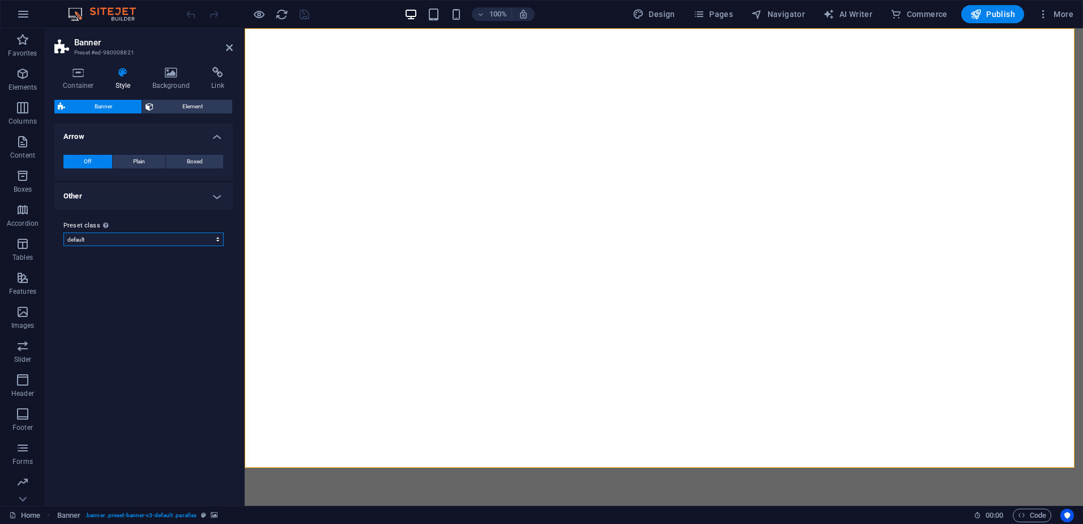
click at [127, 232] on select "default Add preset class" at bounding box center [143, 239] width 160 height 14
click at [126, 210] on div "Preset class Above chosen variant and settings affect all elements which carry …" at bounding box center [143, 232] width 178 height 45
click at [168, 105] on span "Element" at bounding box center [193, 107] width 73 height 14
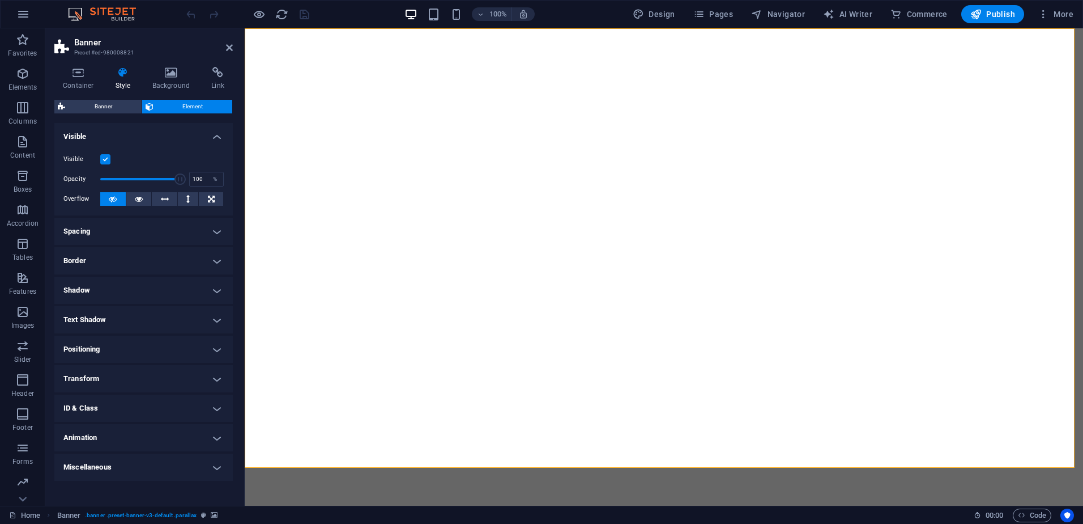
click at [198, 291] on h4 "Shadow" at bounding box center [143, 289] width 178 height 27
click at [188, 287] on h4 "Shadow" at bounding box center [143, 286] width 178 height 20
click at [189, 377] on h4 "Transform" at bounding box center [143, 378] width 178 height 27
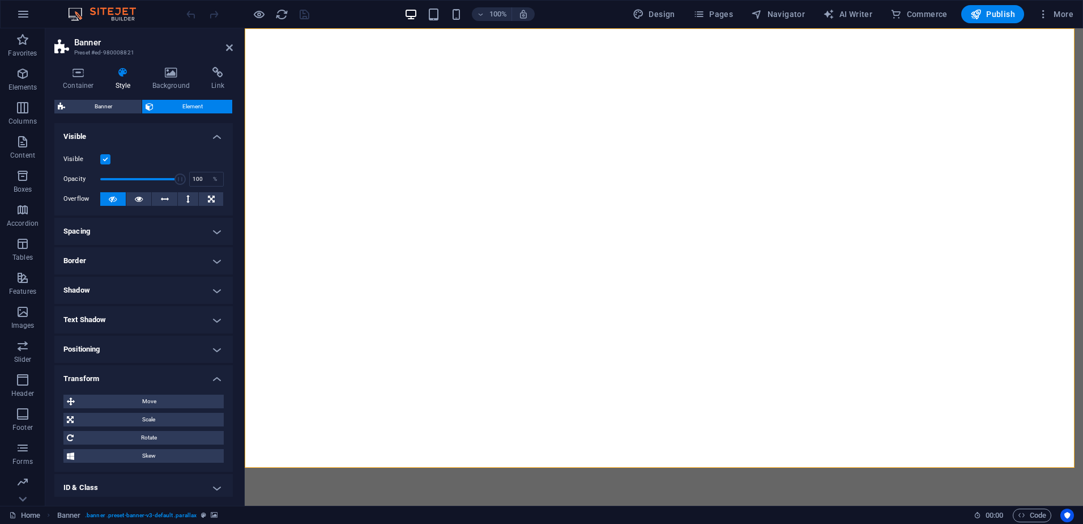
click at [193, 377] on h4 "Transform" at bounding box center [143, 375] width 178 height 20
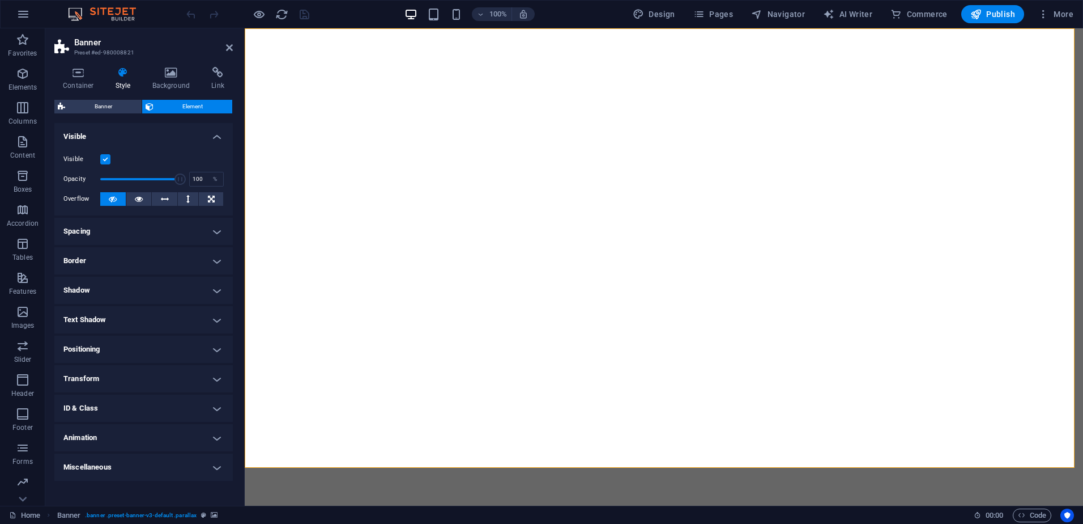
click at [178, 348] on h4 "Positioning" at bounding box center [143, 348] width 178 height 27
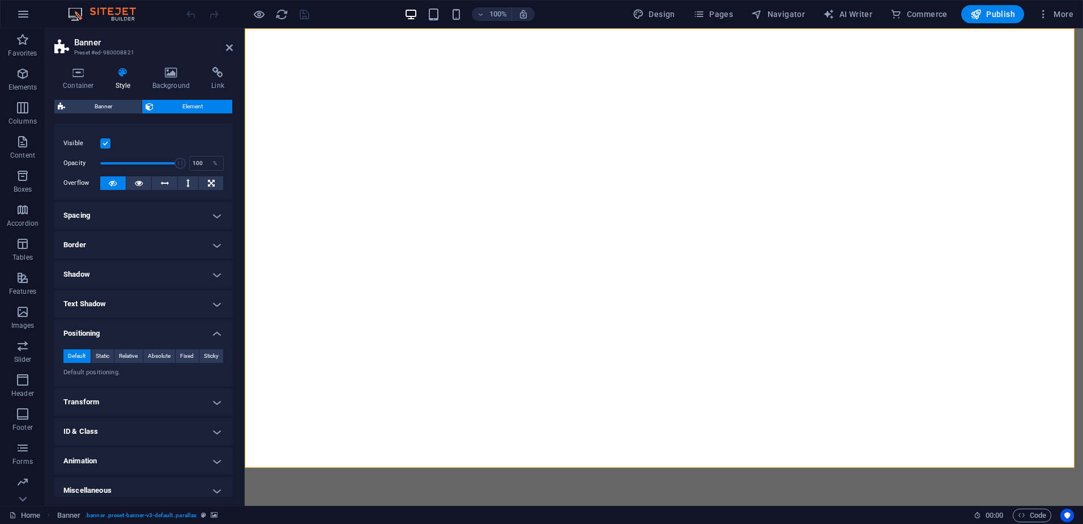
scroll to position [23, 0]
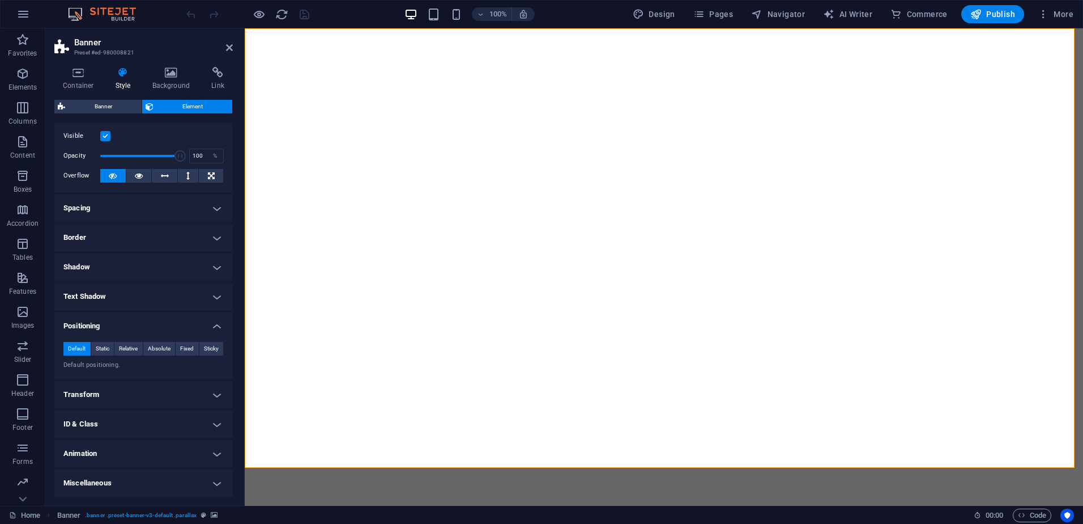
click at [133, 393] on h4 "Transform" at bounding box center [143, 394] width 178 height 27
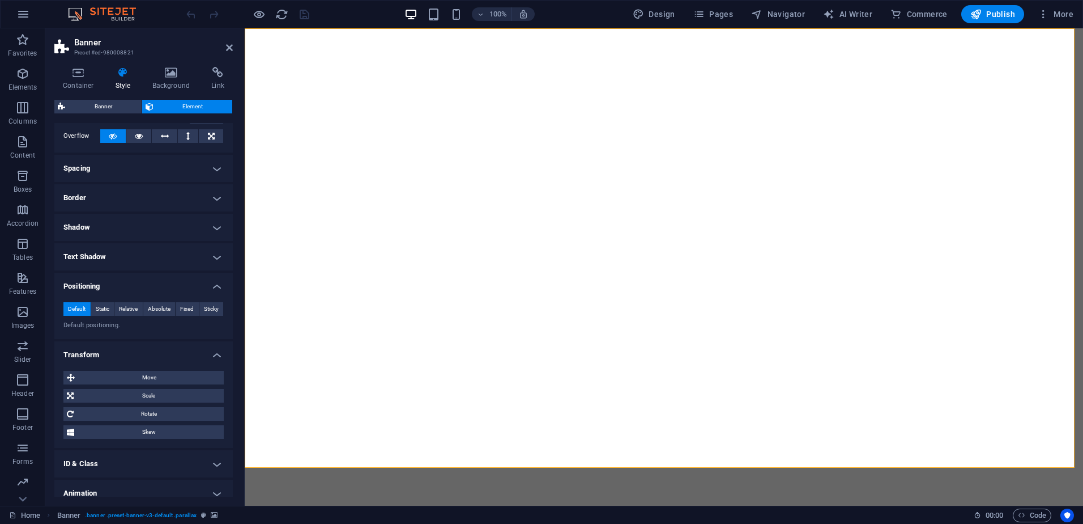
scroll to position [80, 0]
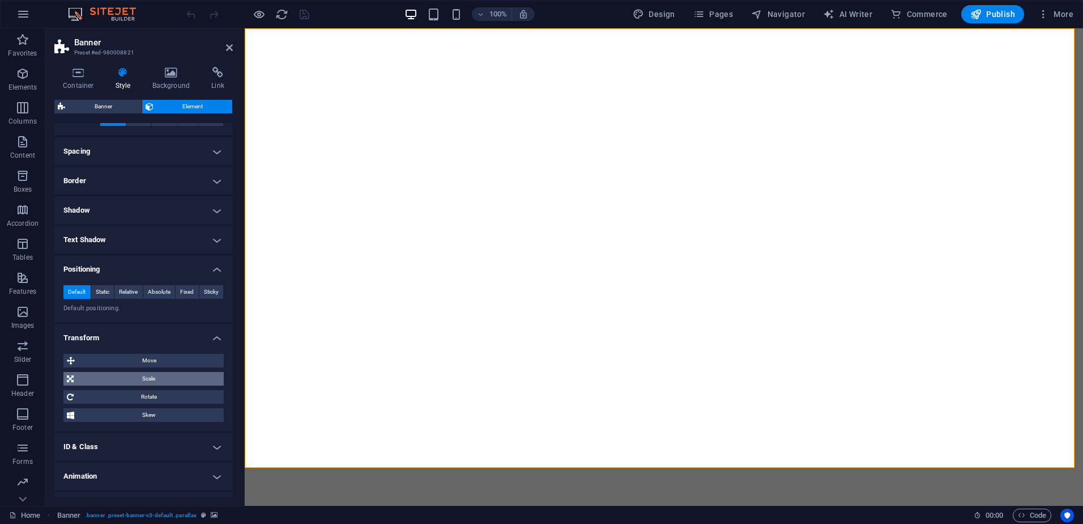
click at [122, 377] on span "Scale" at bounding box center [148, 379] width 143 height 14
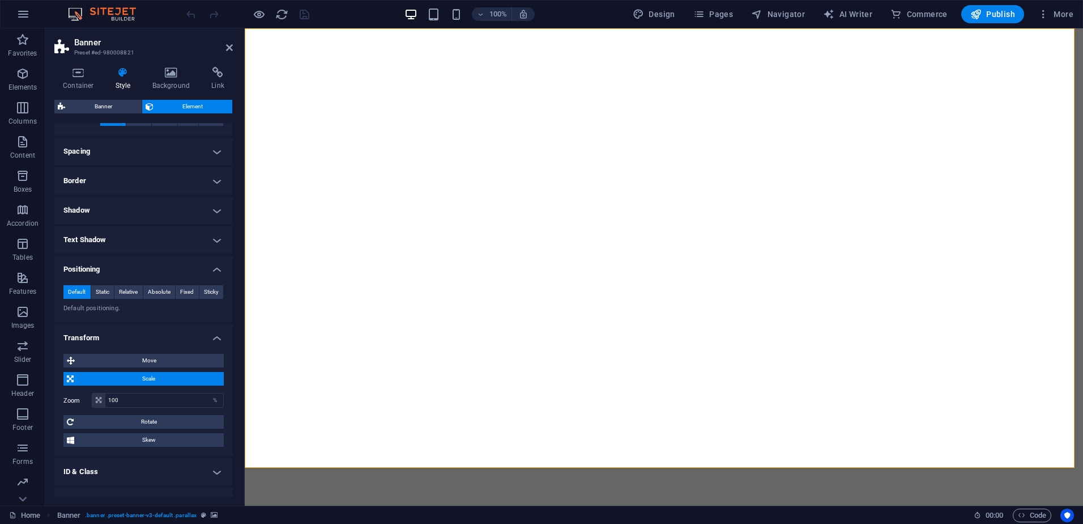
click at [81, 378] on span "Scale" at bounding box center [148, 379] width 143 height 14
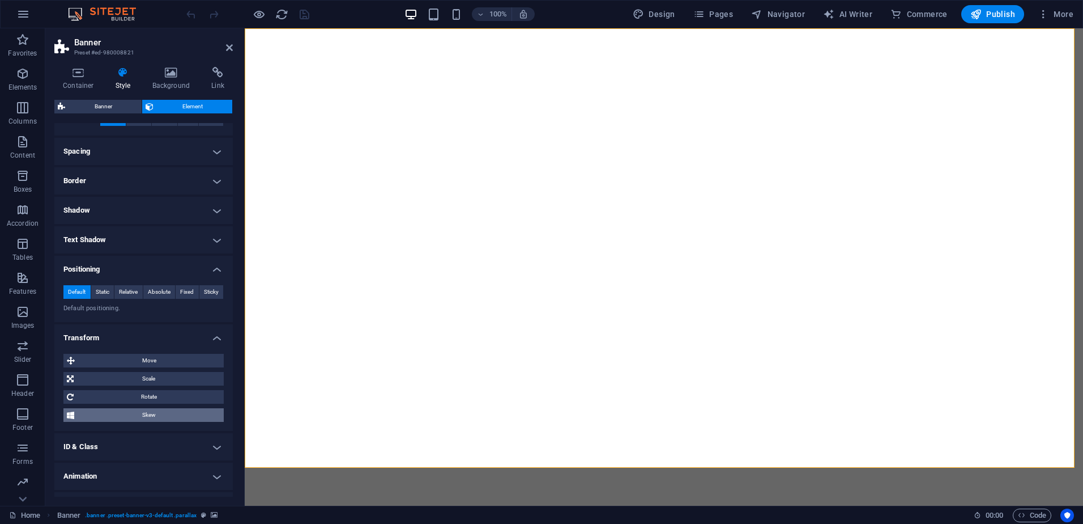
click at [138, 415] on span "Skew" at bounding box center [149, 415] width 143 height 14
click at [120, 416] on span "Skew" at bounding box center [149, 415] width 143 height 14
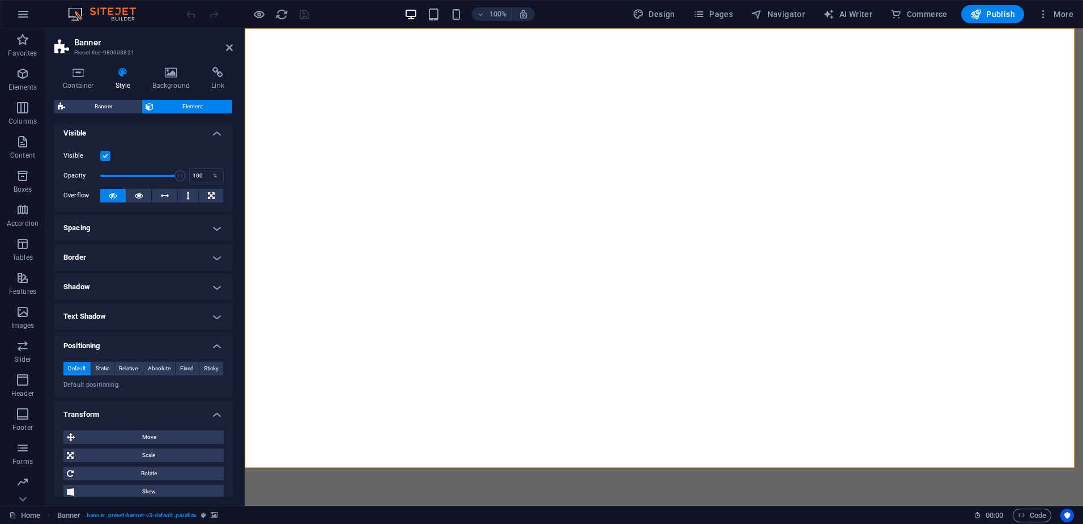
scroll to position [0, 0]
click at [113, 259] on h4 "Border" at bounding box center [143, 260] width 178 height 27
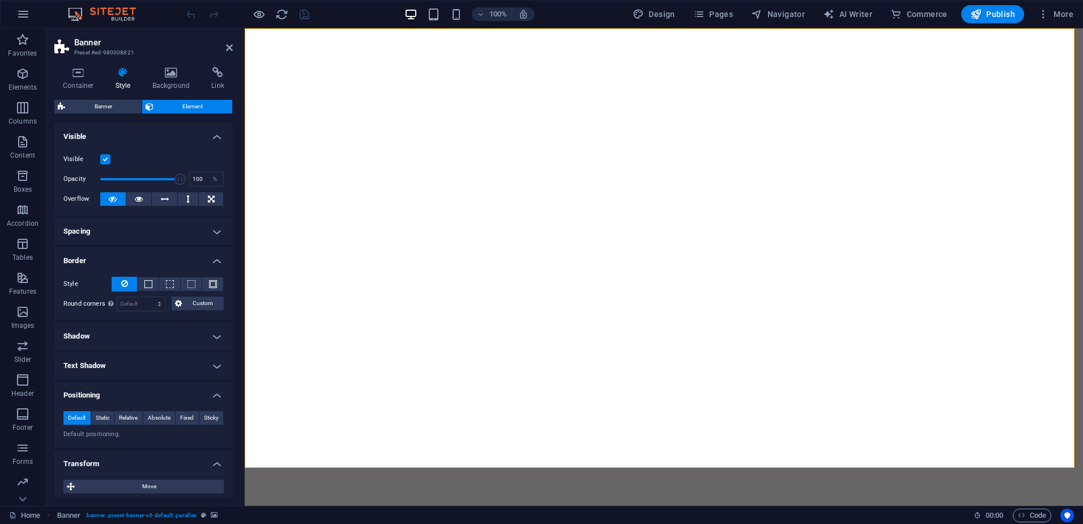
click at [106, 260] on h4 "Border" at bounding box center [143, 257] width 178 height 20
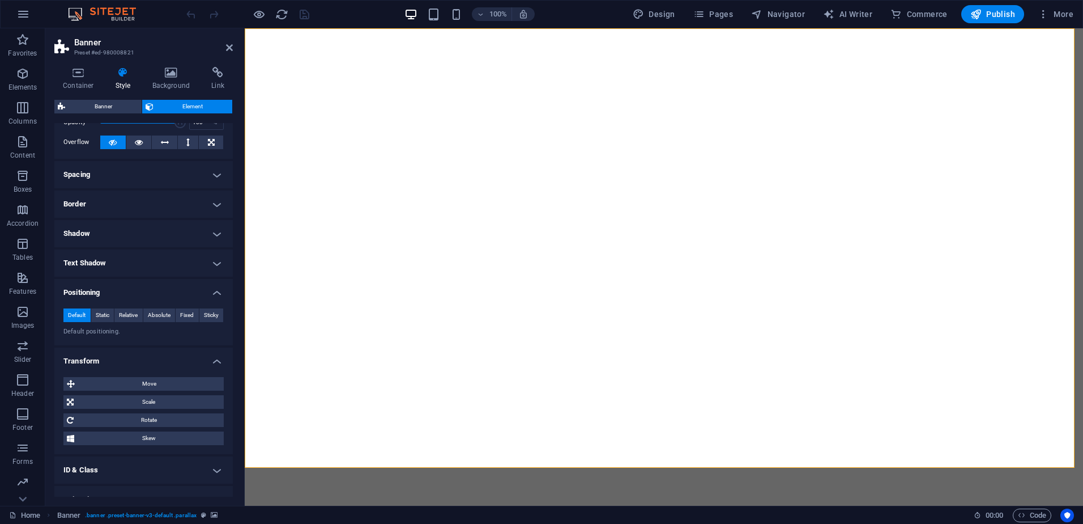
scroll to position [103, 0]
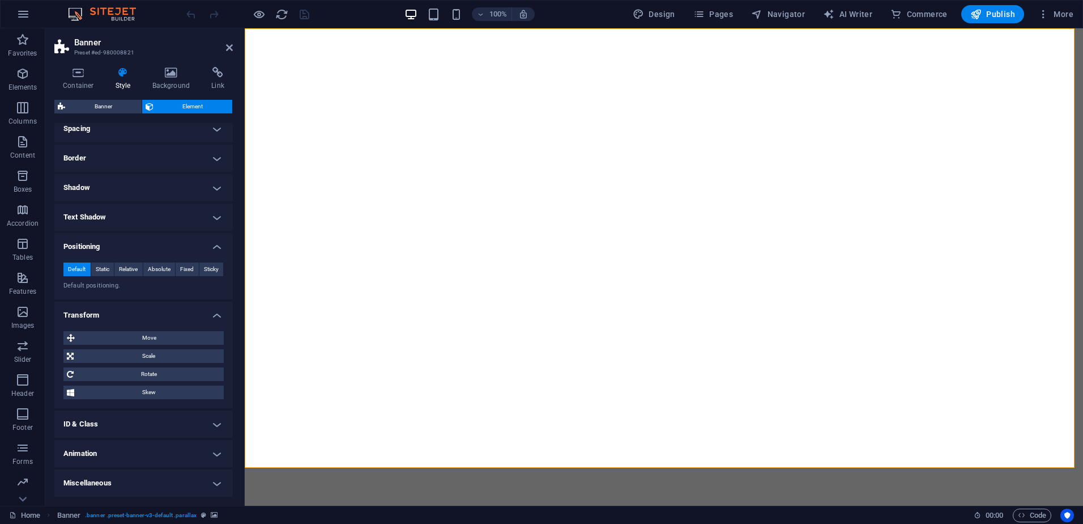
click at [179, 475] on h4 "Miscellaneous" at bounding box center [143, 482] width 178 height 27
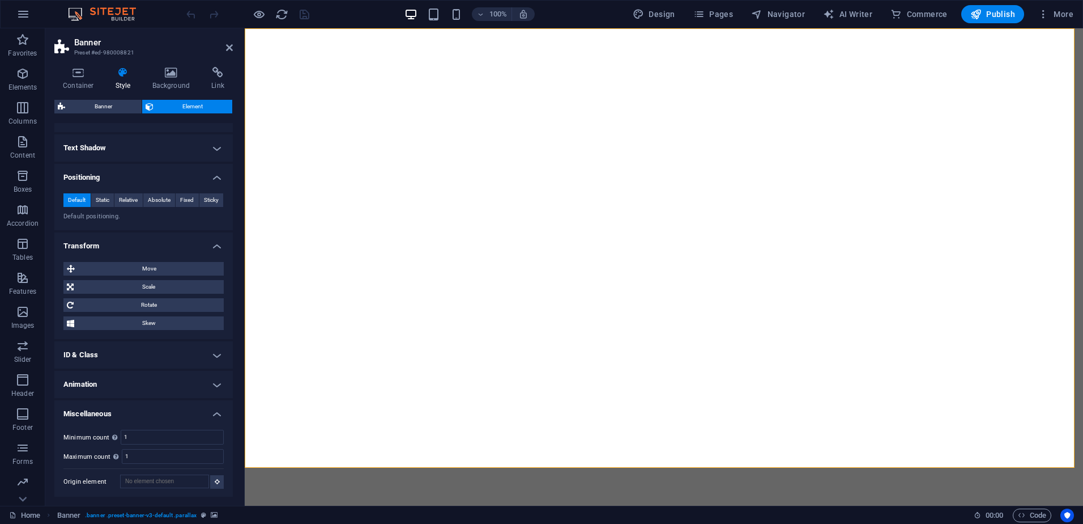
scroll to position [173, 0]
click at [103, 408] on h4 "Miscellaneous" at bounding box center [143, 409] width 178 height 20
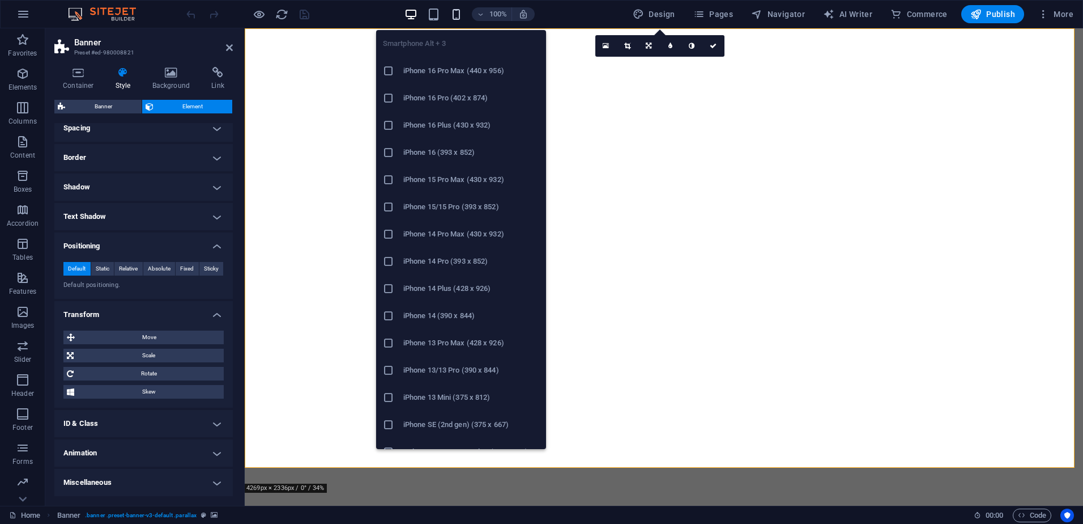
click at [459, 14] on icon "button" at bounding box center [456, 14] width 13 height 13
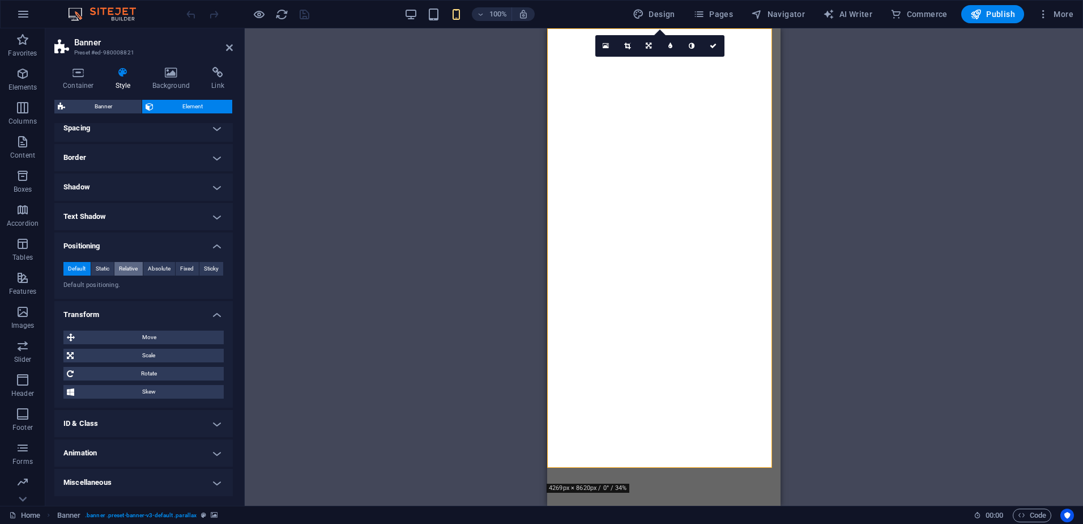
click at [126, 270] on span "Relative" at bounding box center [128, 269] width 19 height 14
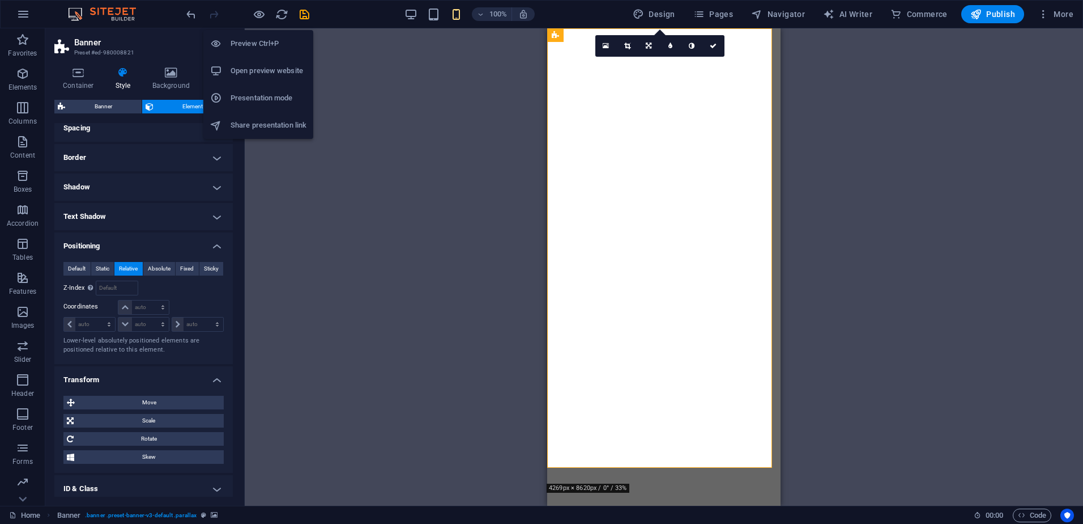
click at [259, 64] on h6 "Open preview website" at bounding box center [269, 71] width 76 height 14
